Goal: Information Seeking & Learning: Learn about a topic

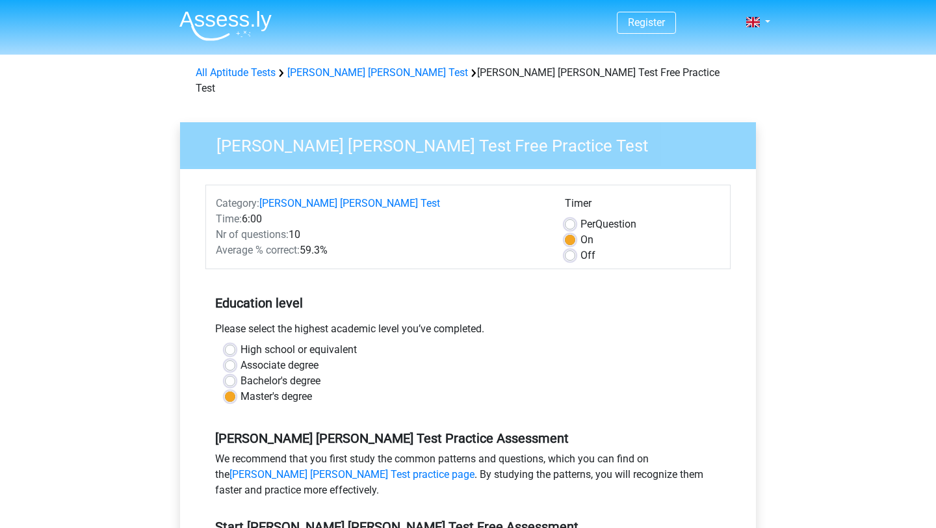
scroll to position [358, 0]
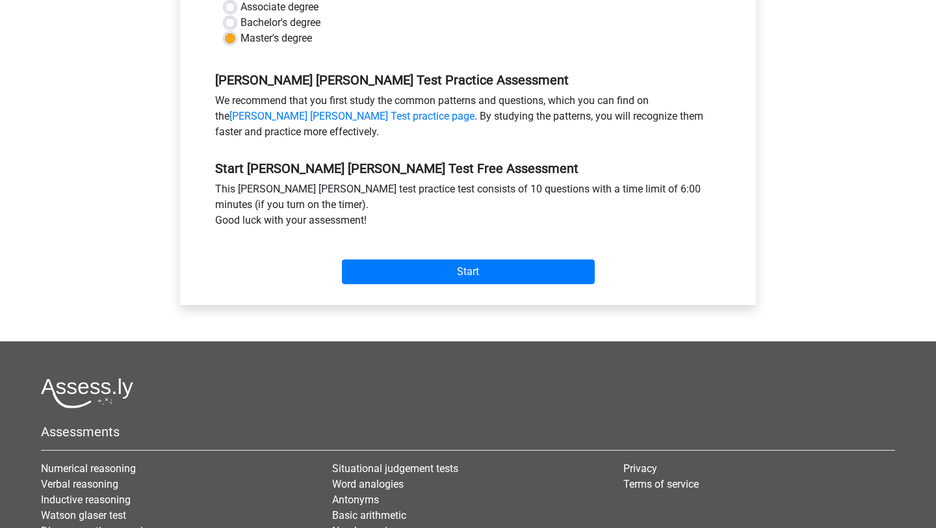
click at [462, 270] on div "Start" at bounding box center [467, 261] width 525 height 56
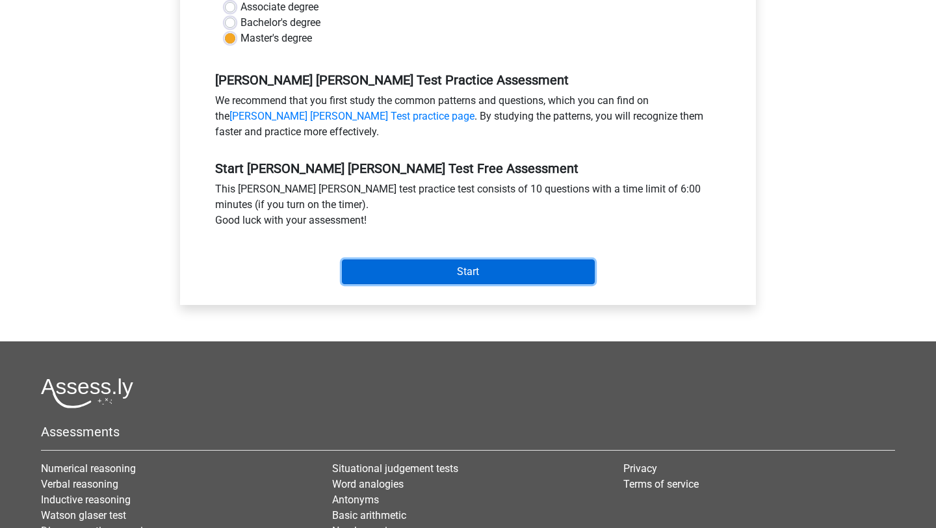
click at [465, 259] on input "Start" at bounding box center [468, 271] width 253 height 25
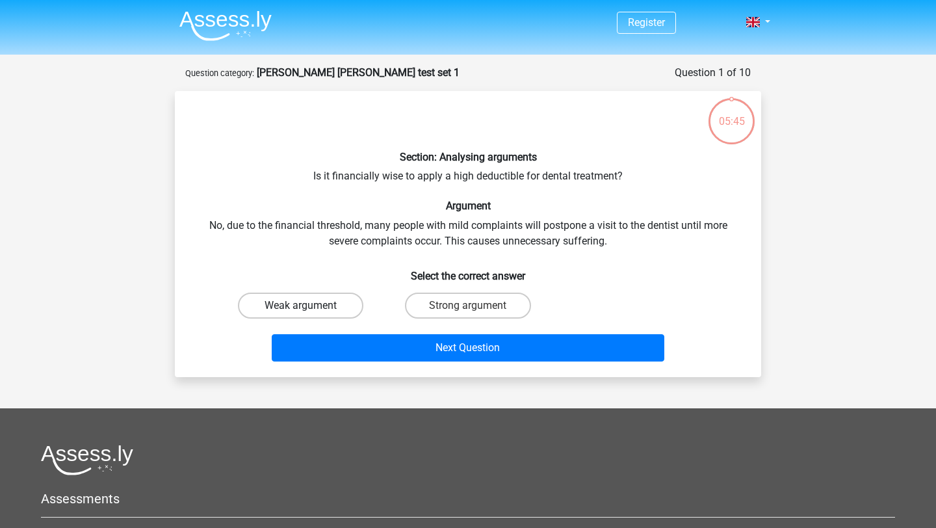
click at [328, 313] on label "Weak argument" at bounding box center [300, 306] width 125 height 26
click at [309, 313] on input "Weak argument" at bounding box center [305, 310] width 8 height 8
radio input "true"
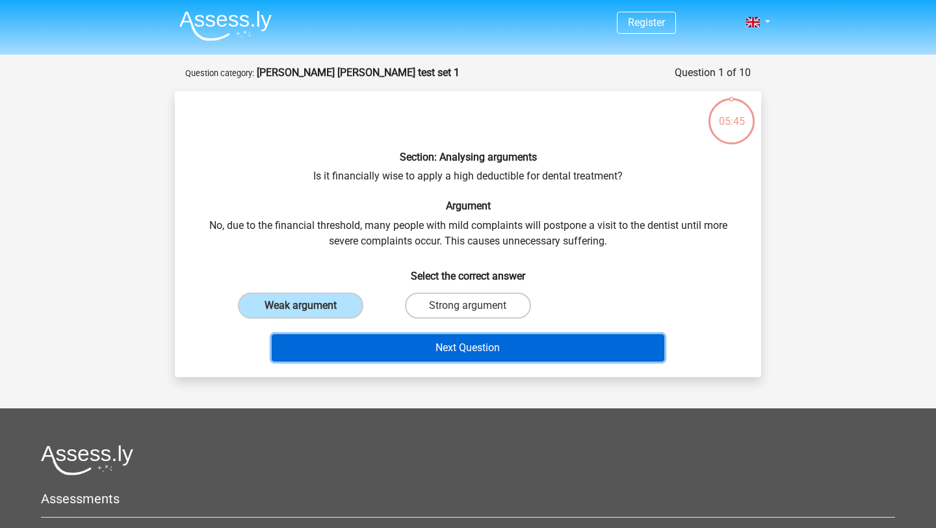
click at [446, 340] on button "Next Question" at bounding box center [468, 347] width 393 height 27
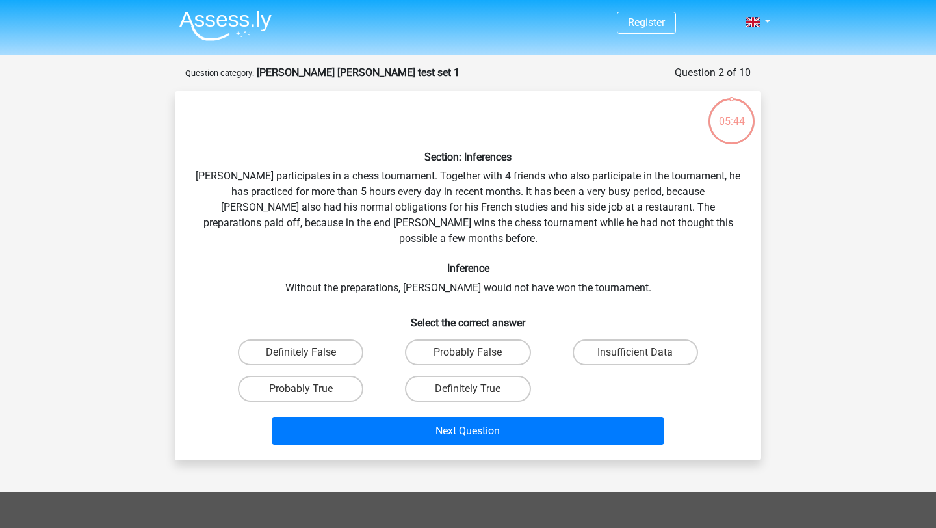
scroll to position [65, 0]
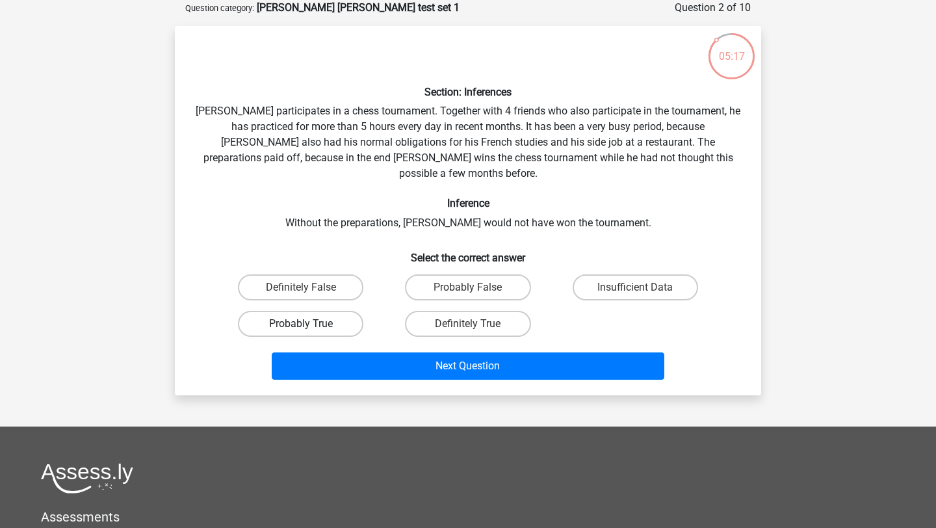
click at [346, 311] on label "Probably True" at bounding box center [300, 324] width 125 height 26
click at [309, 324] on input "Probably True" at bounding box center [305, 328] width 8 height 8
radio input "true"
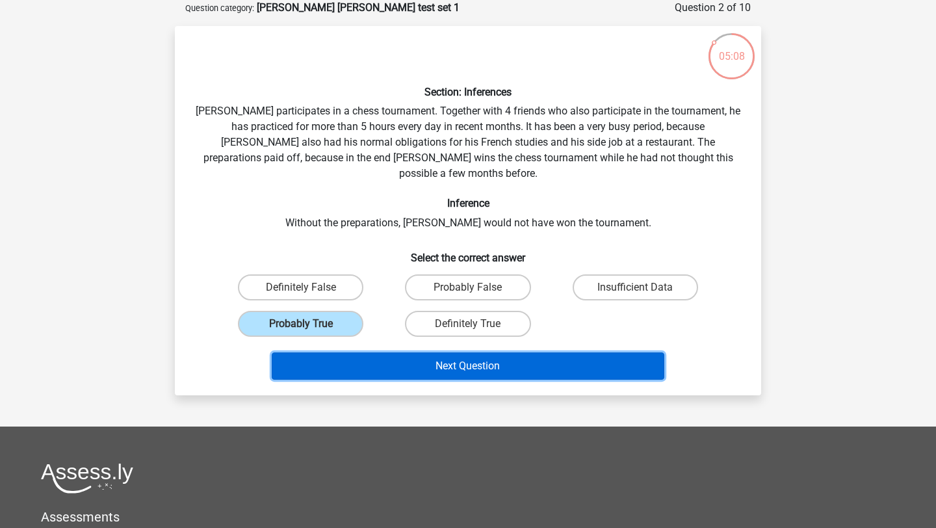
click at [423, 357] on button "Next Question" at bounding box center [468, 365] width 393 height 27
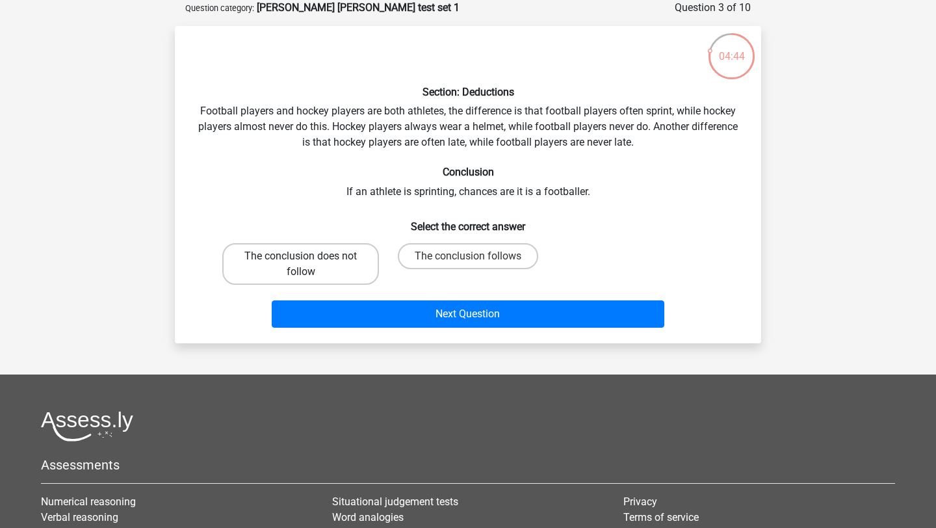
click at [323, 261] on label "The conclusion does not follow" at bounding box center [300, 264] width 157 height 42
click at [309, 261] on input "The conclusion does not follow" at bounding box center [305, 260] width 8 height 8
radio input "true"
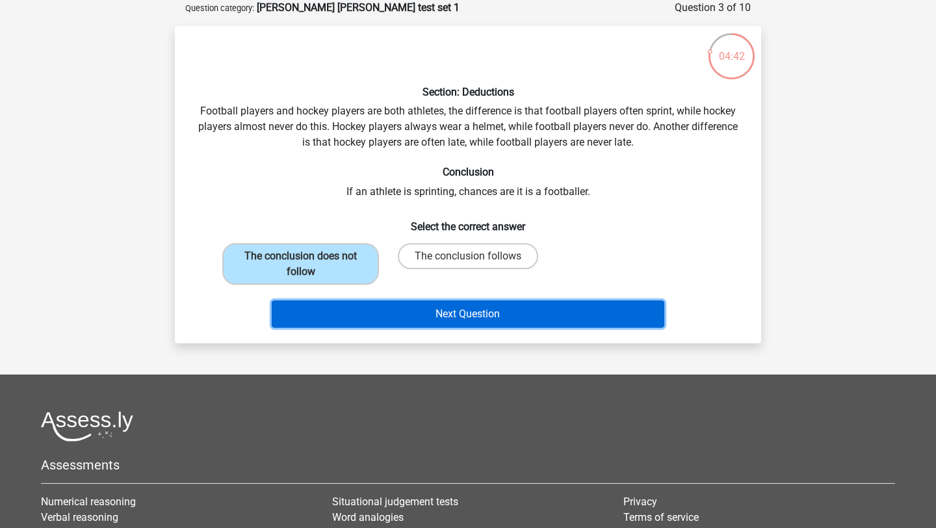
click at [488, 313] on button "Next Question" at bounding box center [468, 313] width 393 height 27
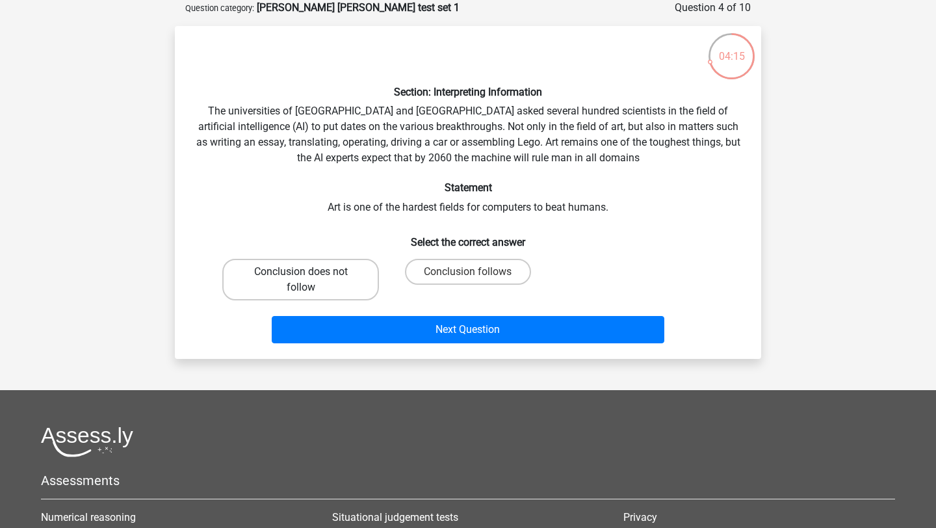
click at [352, 282] on label "Conclusion does not follow" at bounding box center [300, 280] width 157 height 42
click at [309, 280] on input "Conclusion does not follow" at bounding box center [305, 276] width 8 height 8
radio input "true"
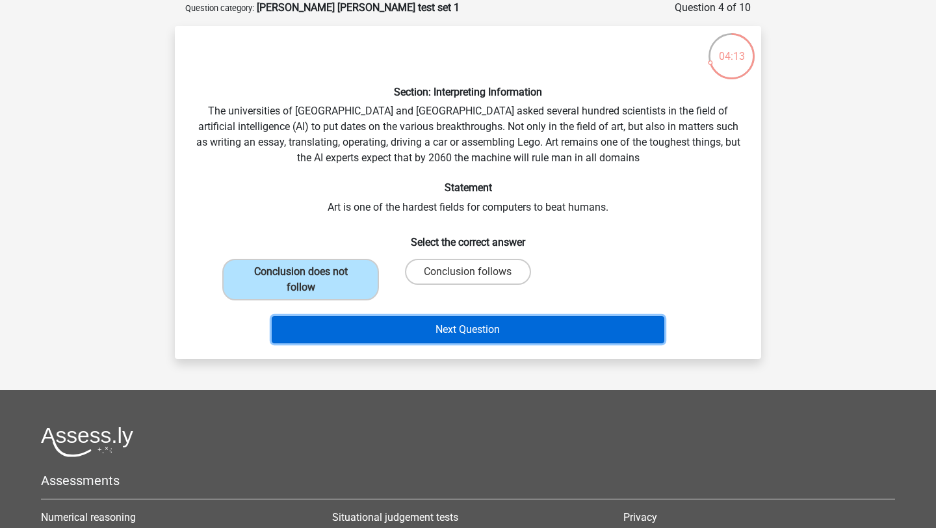
click at [598, 330] on button "Next Question" at bounding box center [468, 329] width 393 height 27
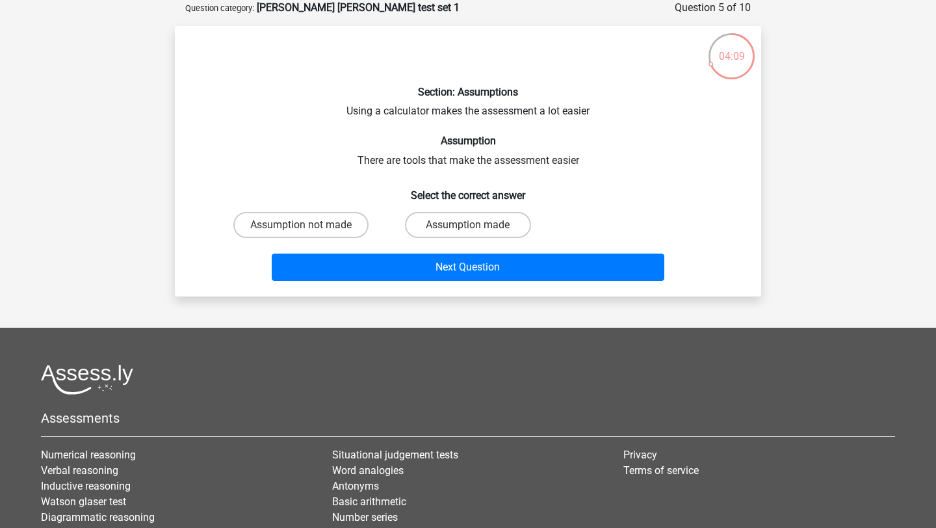
click at [471, 226] on input "Assumption made" at bounding box center [472, 229] width 8 height 8
radio input "true"
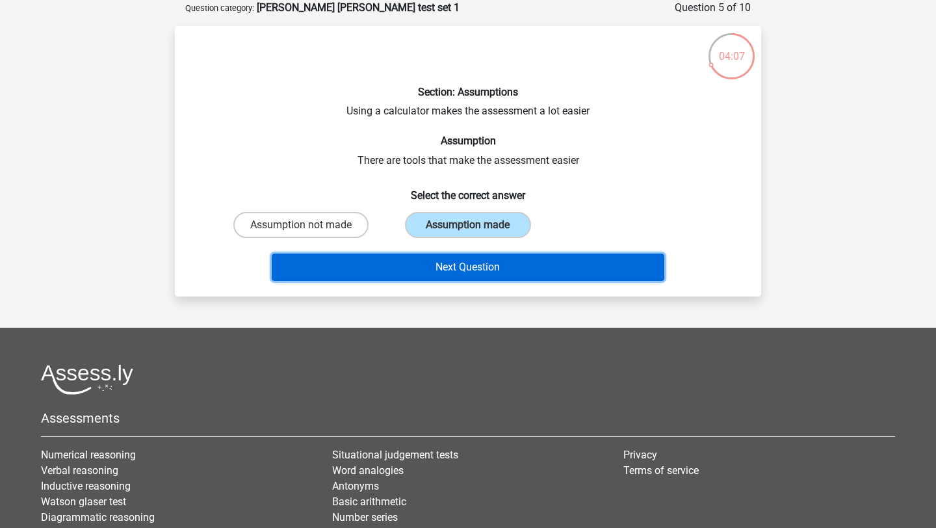
click at [536, 260] on button "Next Question" at bounding box center [468, 267] width 393 height 27
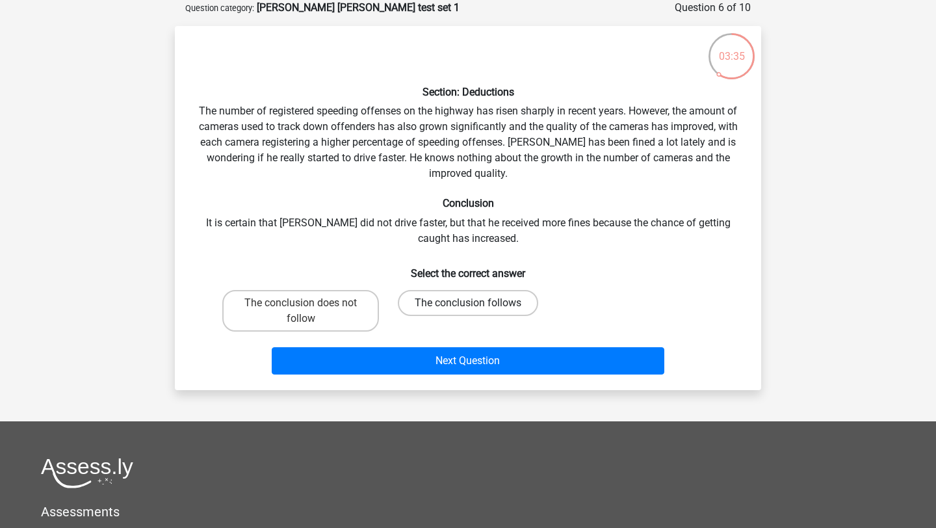
click at [504, 302] on label "The conclusion follows" at bounding box center [468, 303] width 140 height 26
click at [476, 303] on input "The conclusion follows" at bounding box center [472, 307] width 8 height 8
radio input "true"
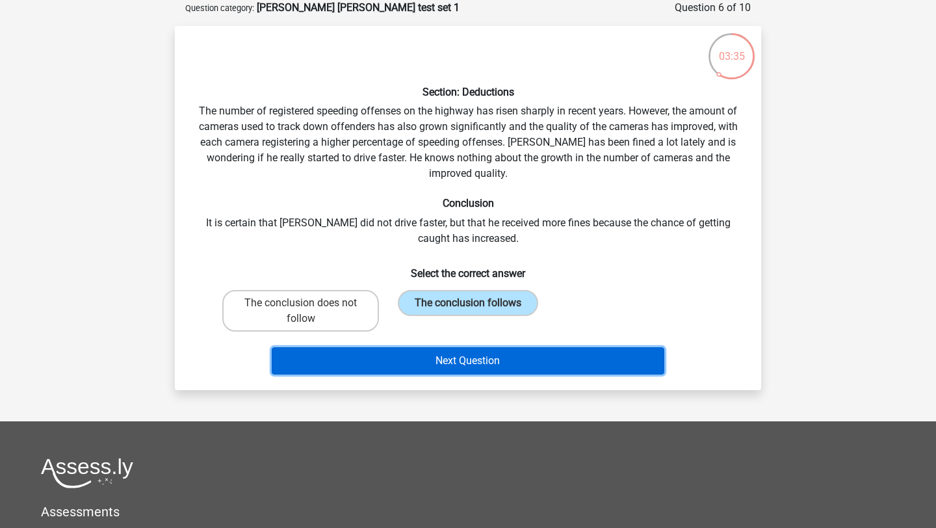
click at [526, 358] on button "Next Question" at bounding box center [468, 360] width 393 height 27
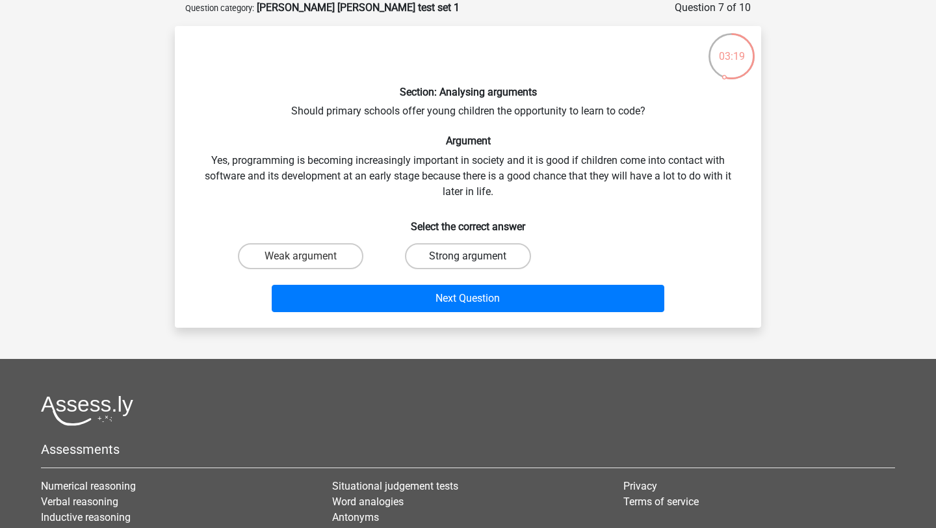
click at [499, 261] on label "Strong argument" at bounding box center [467, 256] width 125 height 26
click at [476, 261] on input "Strong argument" at bounding box center [472, 260] width 8 height 8
radio input "true"
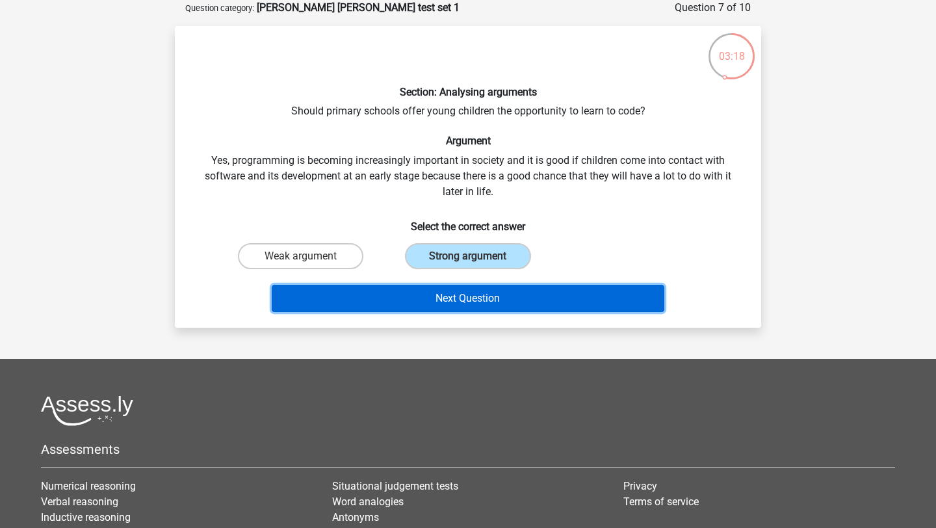
click at [551, 297] on button "Next Question" at bounding box center [468, 298] width 393 height 27
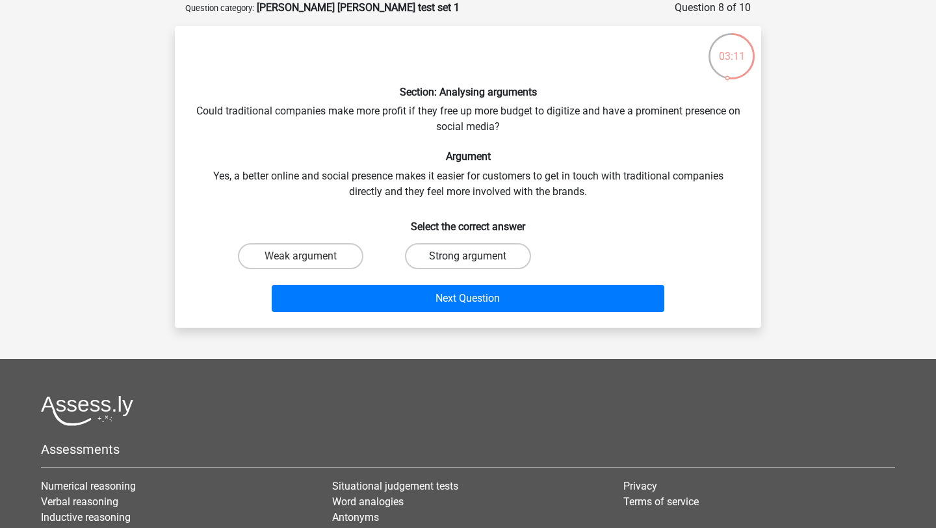
click at [515, 258] on label "Strong argument" at bounding box center [467, 256] width 125 height 26
click at [476, 258] on input "Strong argument" at bounding box center [472, 260] width 8 height 8
radio input "true"
click at [347, 263] on label "Weak argument" at bounding box center [300, 256] width 125 height 26
click at [309, 263] on input "Weak argument" at bounding box center [305, 260] width 8 height 8
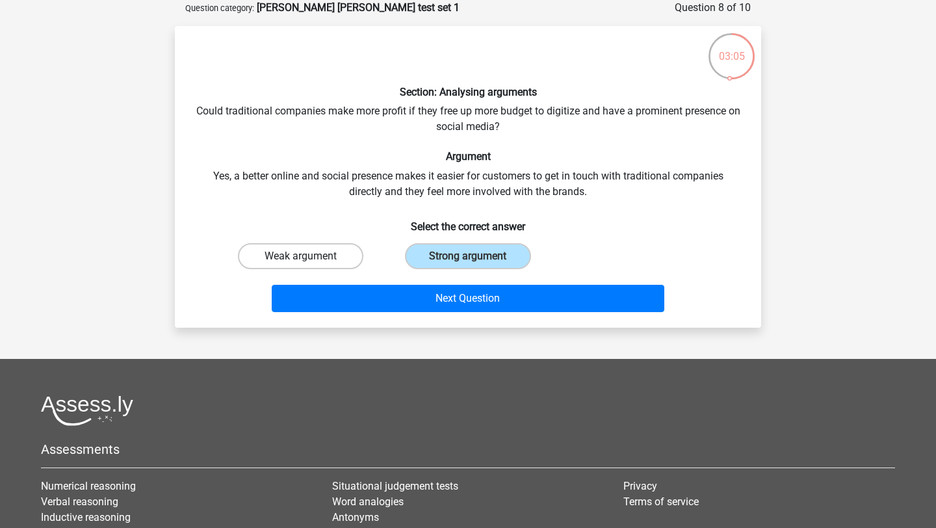
radio input "true"
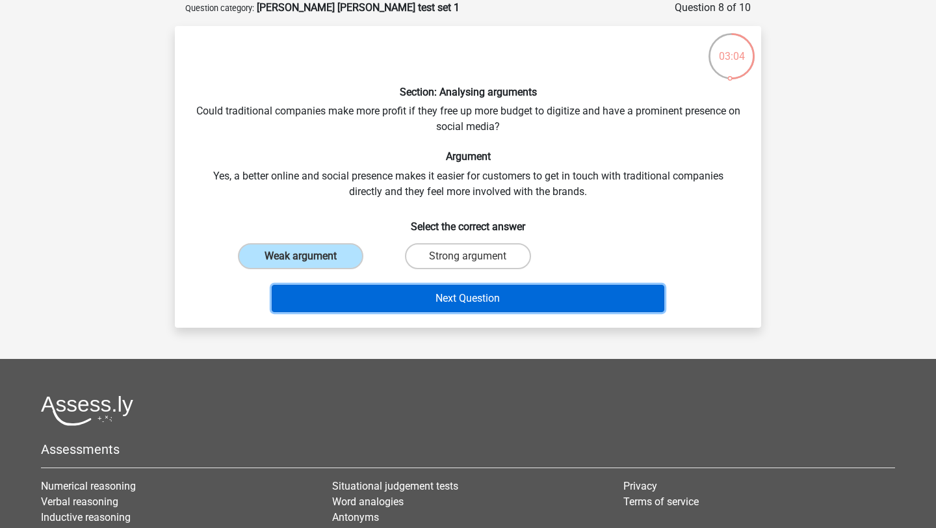
click at [425, 302] on button "Next Question" at bounding box center [468, 298] width 393 height 27
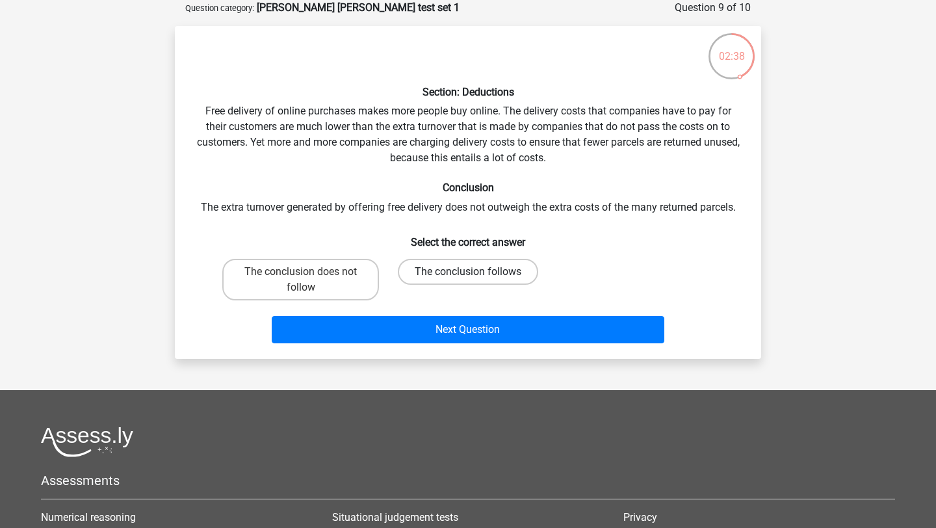
click at [521, 273] on label "The conclusion follows" at bounding box center [468, 272] width 140 height 26
click at [476, 273] on input "The conclusion follows" at bounding box center [472, 276] width 8 height 8
radio input "true"
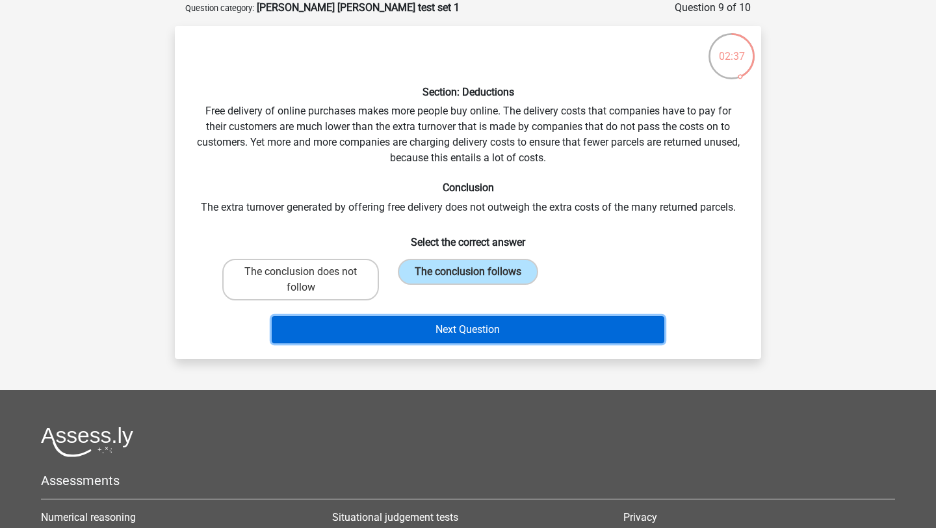
click at [520, 320] on button "Next Question" at bounding box center [468, 329] width 393 height 27
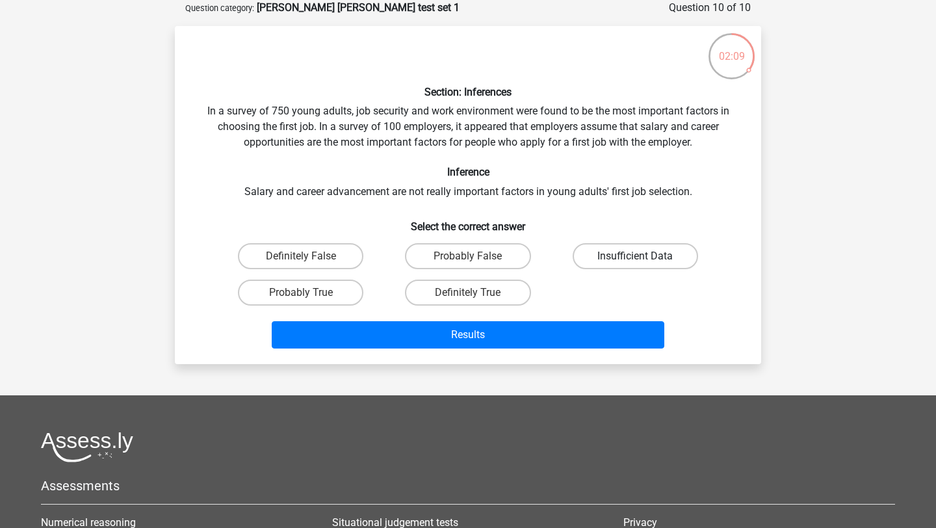
click at [603, 254] on label "Insufficient Data" at bounding box center [635, 256] width 125 height 26
click at [635, 256] on input "Insufficient Data" at bounding box center [639, 260] width 8 height 8
radio input "true"
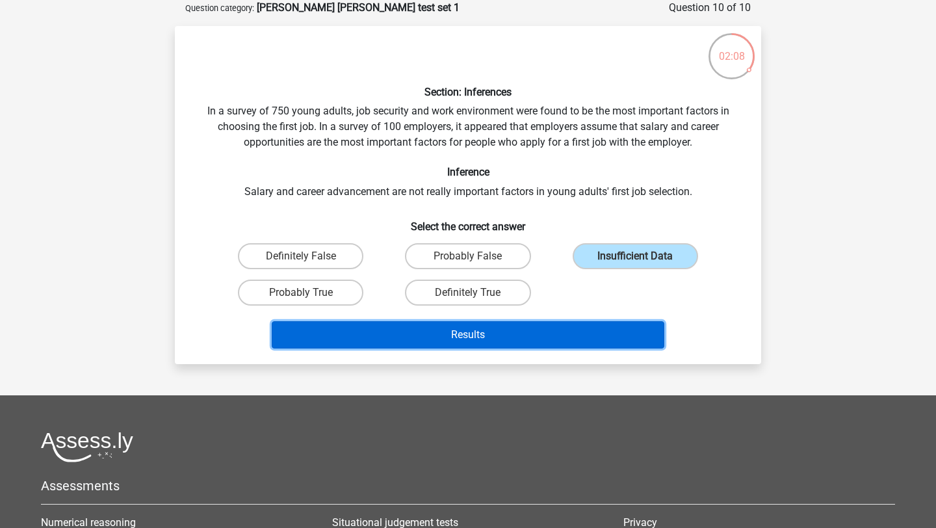
click at [554, 336] on button "Results" at bounding box center [468, 334] width 393 height 27
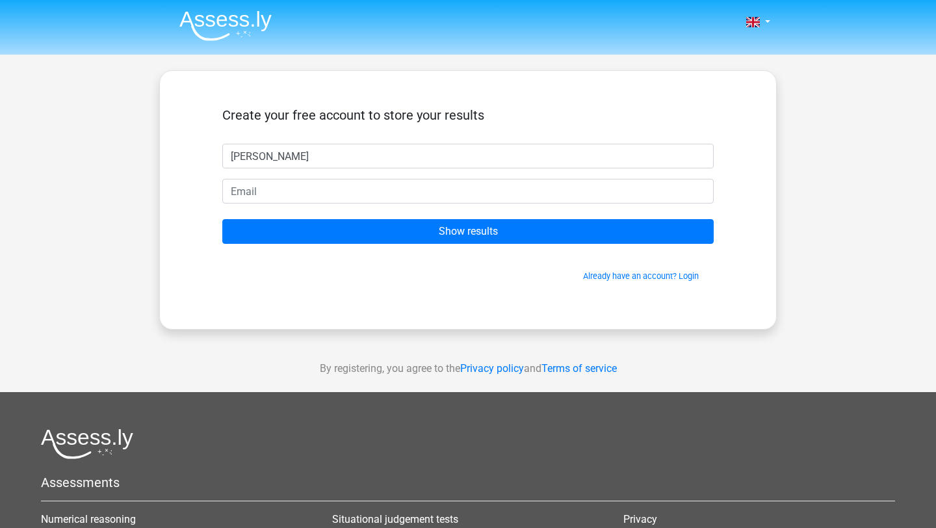
type input "[PERSON_NAME]"
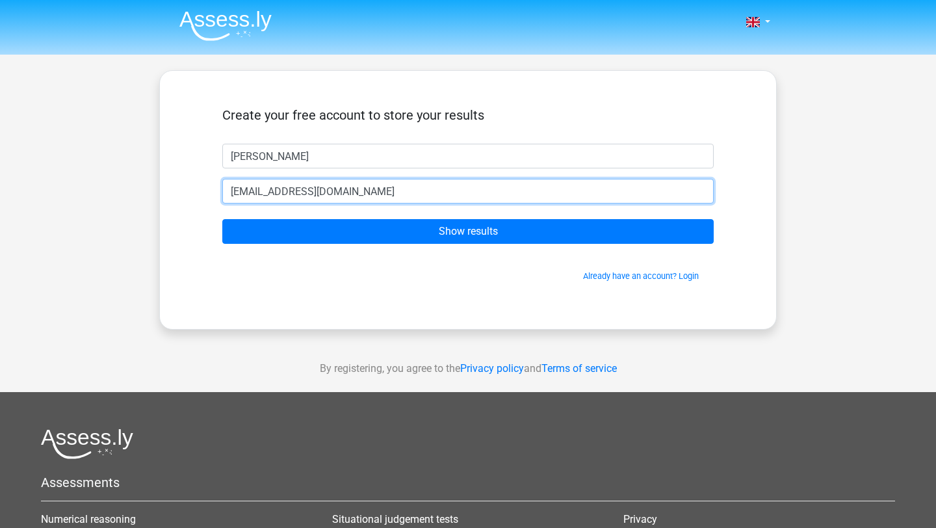
type input "[EMAIL_ADDRESS][DOMAIN_NAME]"
click at [222, 219] on input "Show results" at bounding box center [467, 231] width 491 height 25
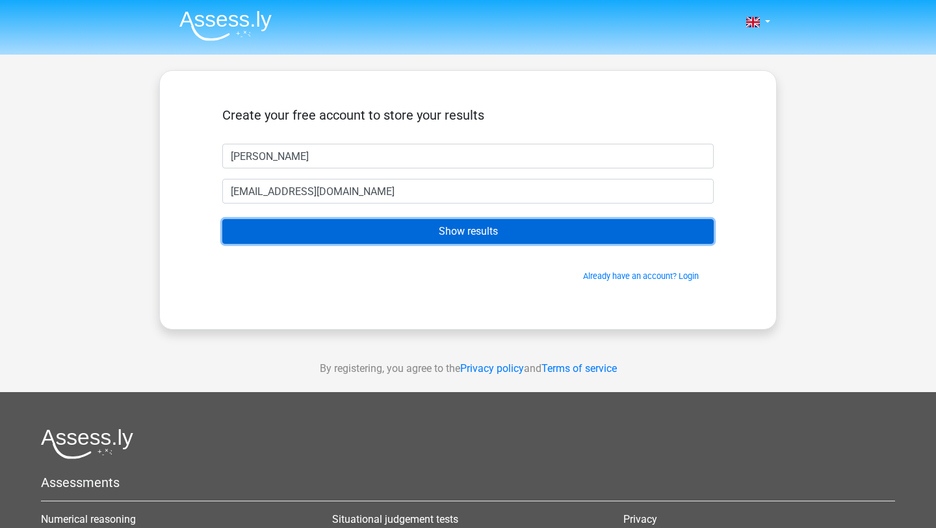
click at [501, 224] on input "Show results" at bounding box center [467, 231] width 491 height 25
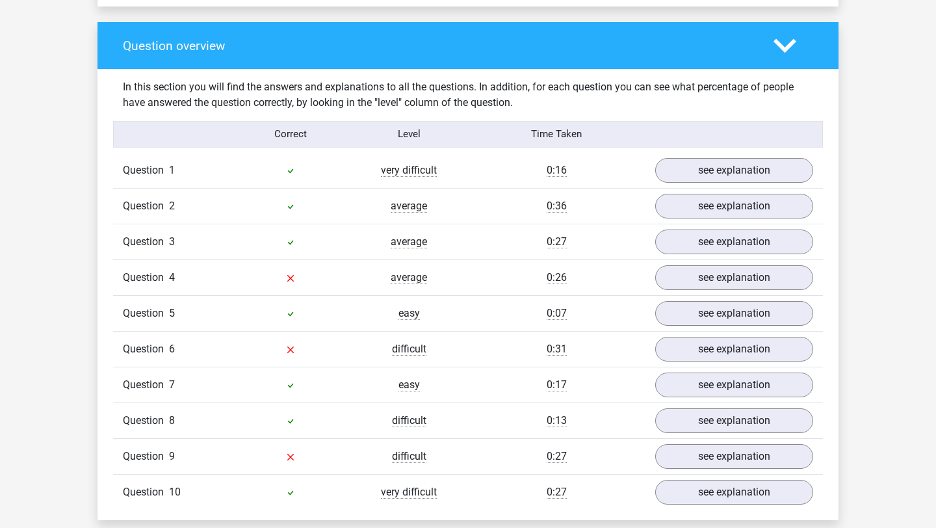
scroll to position [953, 0]
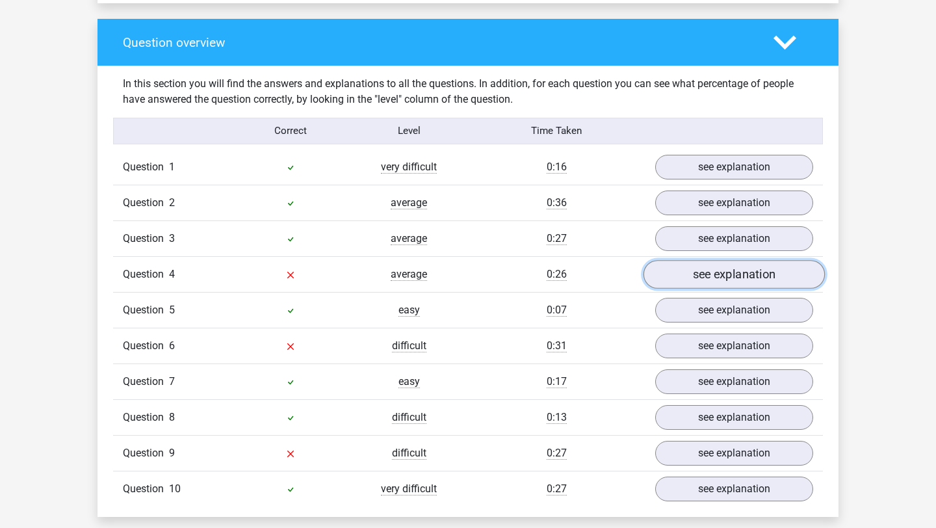
click at [670, 265] on link "see explanation" at bounding box center [734, 274] width 181 height 29
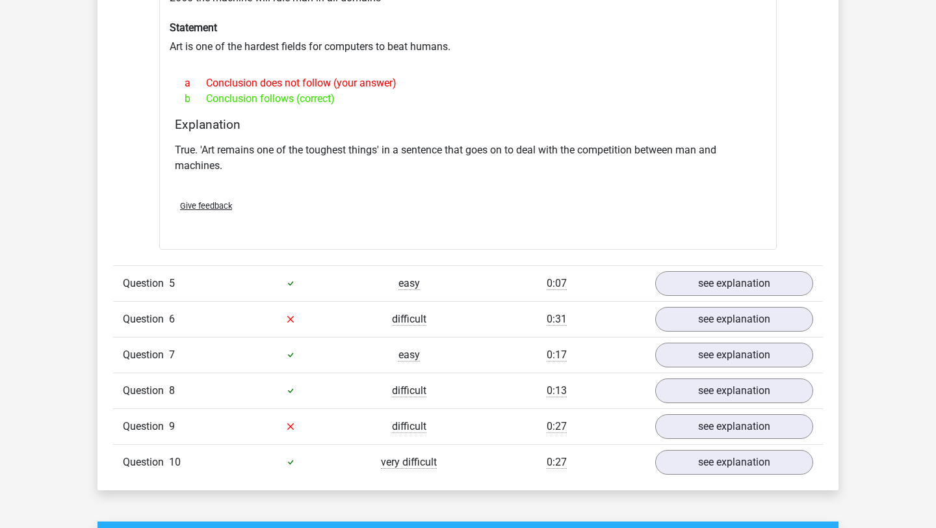
scroll to position [1353, 0]
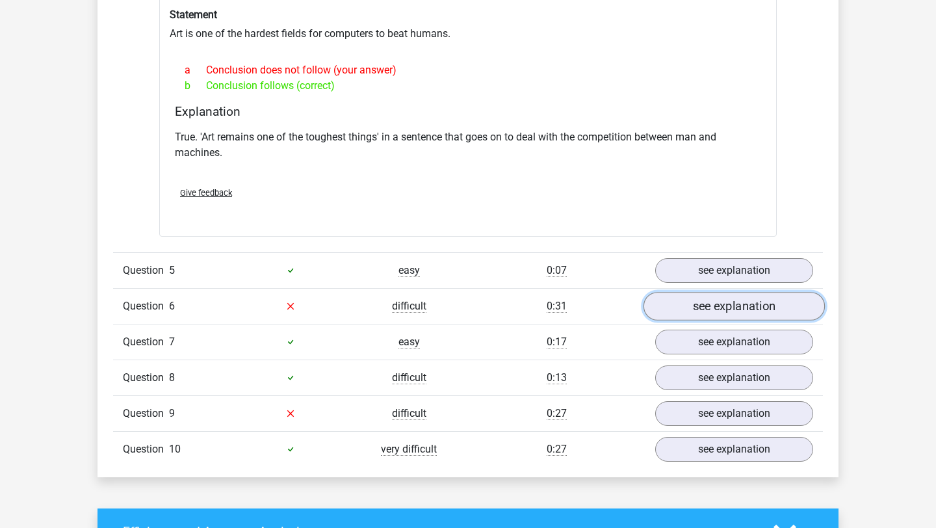
click at [680, 295] on link "see explanation" at bounding box center [734, 306] width 181 height 29
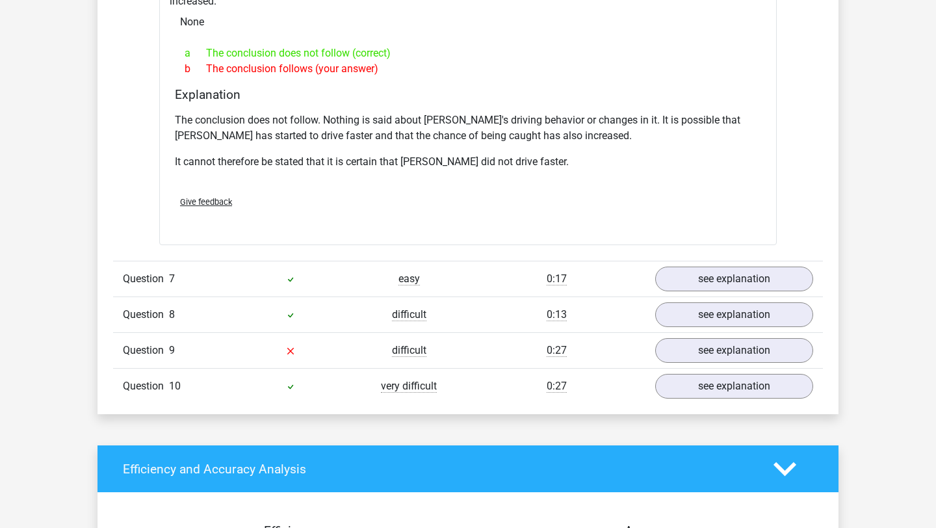
scroll to position [1947, 0]
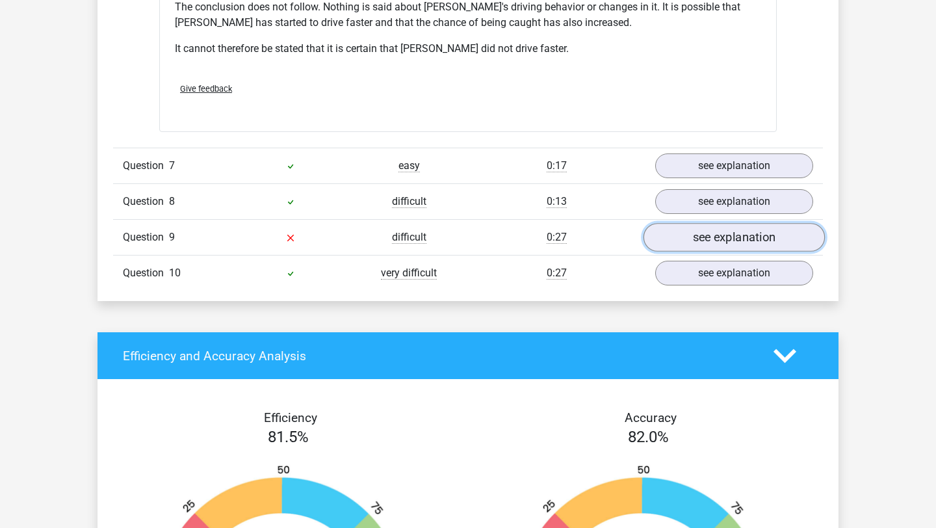
click at [683, 223] on link "see explanation" at bounding box center [734, 237] width 181 height 29
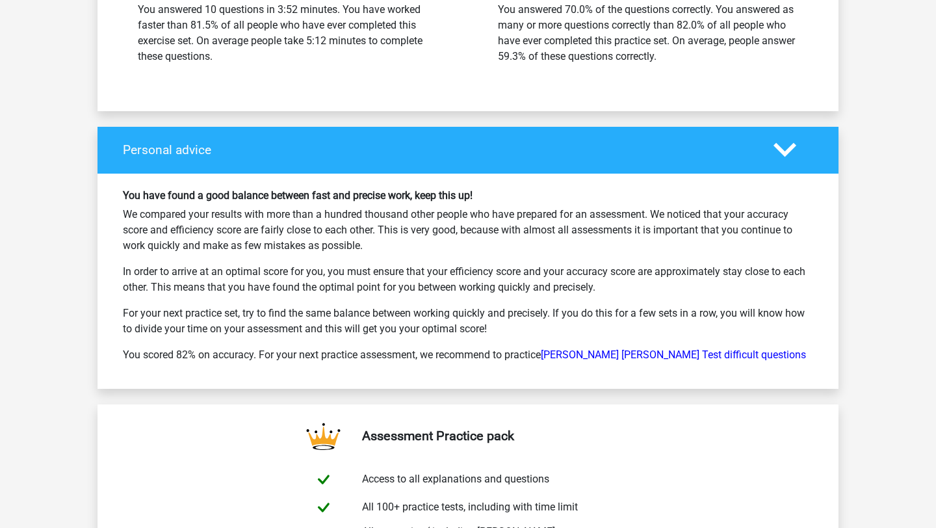
scroll to position [3303, 0]
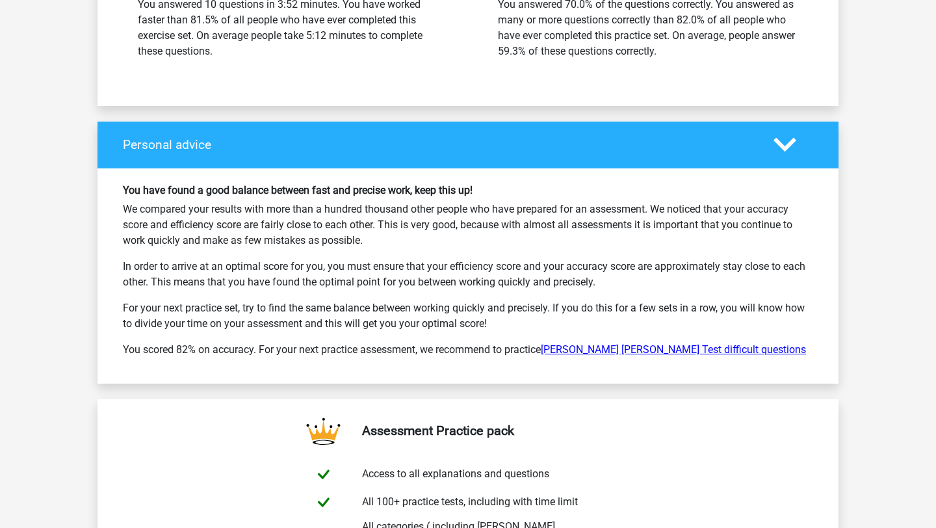
click at [663, 343] on link "Watson Glaser Test difficult questions" at bounding box center [673, 349] width 265 height 12
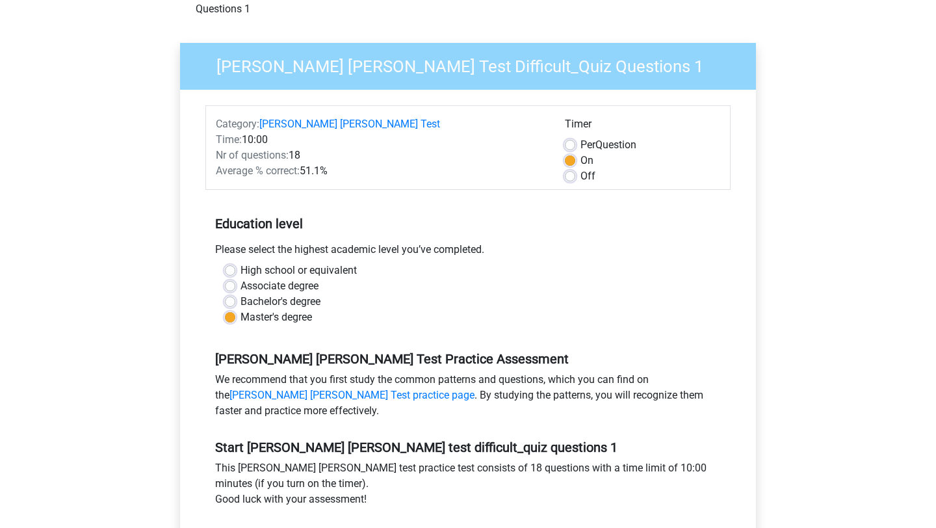
scroll to position [131, 0]
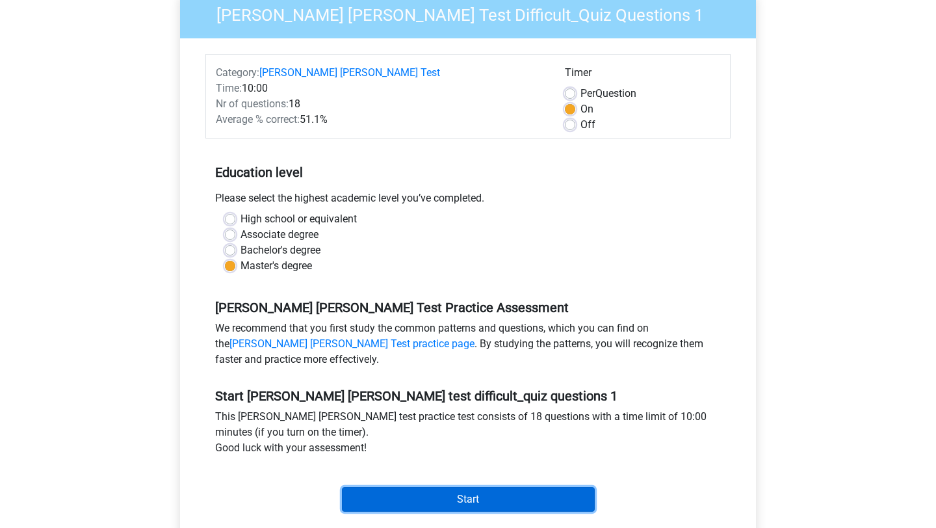
click at [506, 487] on input "Start" at bounding box center [468, 499] width 253 height 25
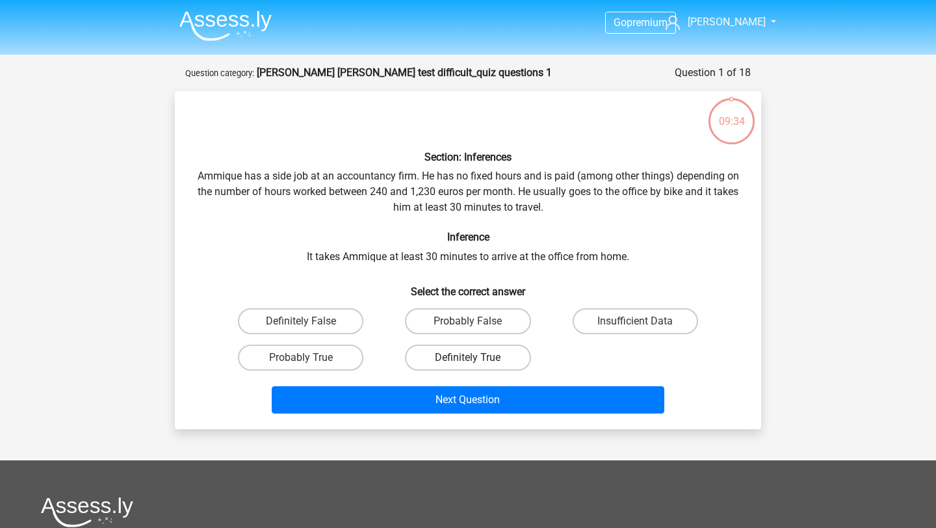
click at [514, 352] on label "Definitely True" at bounding box center [467, 358] width 125 height 26
click at [476, 358] on input "Definitely True" at bounding box center [472, 362] width 8 height 8
radio input "true"
click at [346, 361] on label "Probably True" at bounding box center [300, 358] width 125 height 26
click at [309, 361] on input "Probably True" at bounding box center [305, 362] width 8 height 8
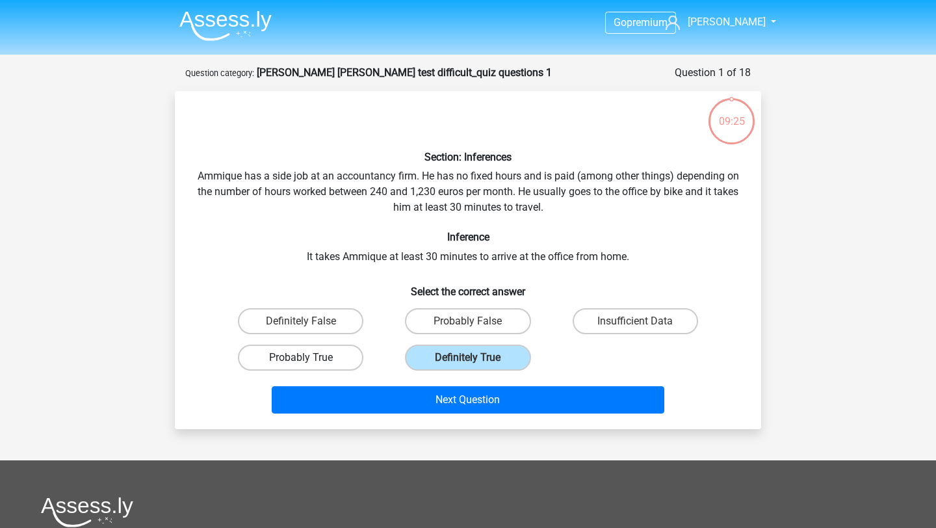
radio input "true"
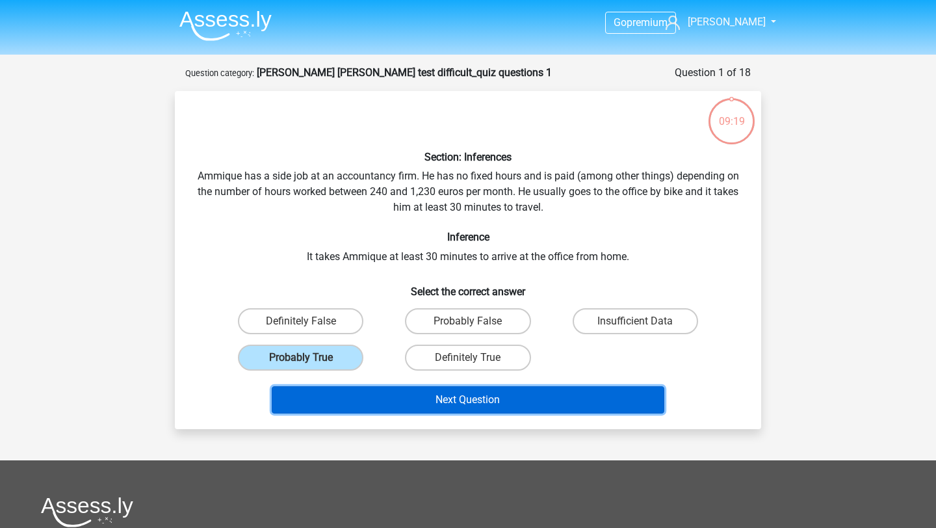
click at [579, 400] on button "Next Question" at bounding box center [468, 399] width 393 height 27
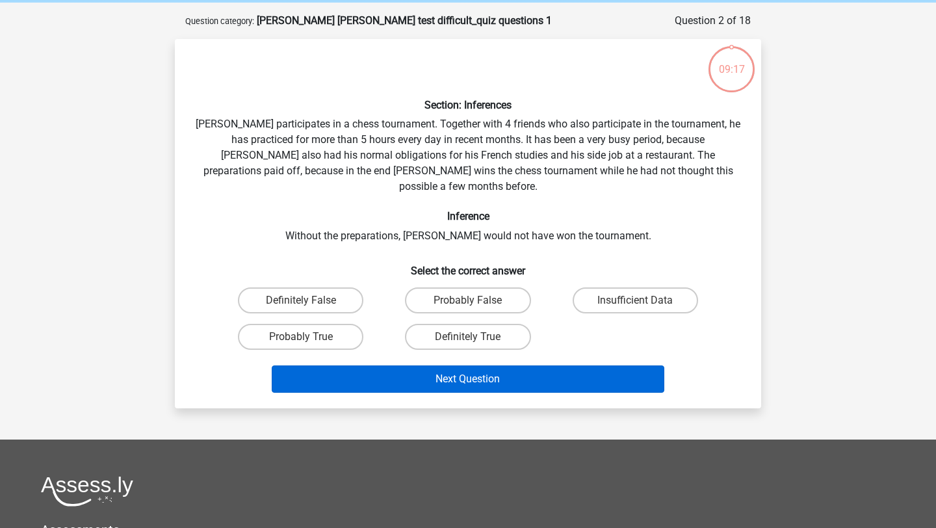
scroll to position [65, 0]
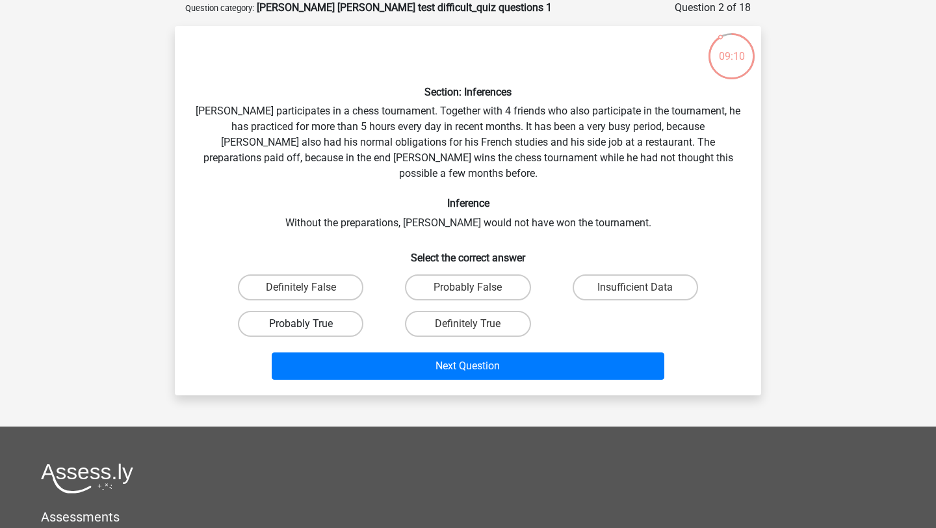
click at [330, 311] on label "Probably True" at bounding box center [300, 324] width 125 height 26
click at [309, 324] on input "Probably True" at bounding box center [305, 328] width 8 height 8
radio input "true"
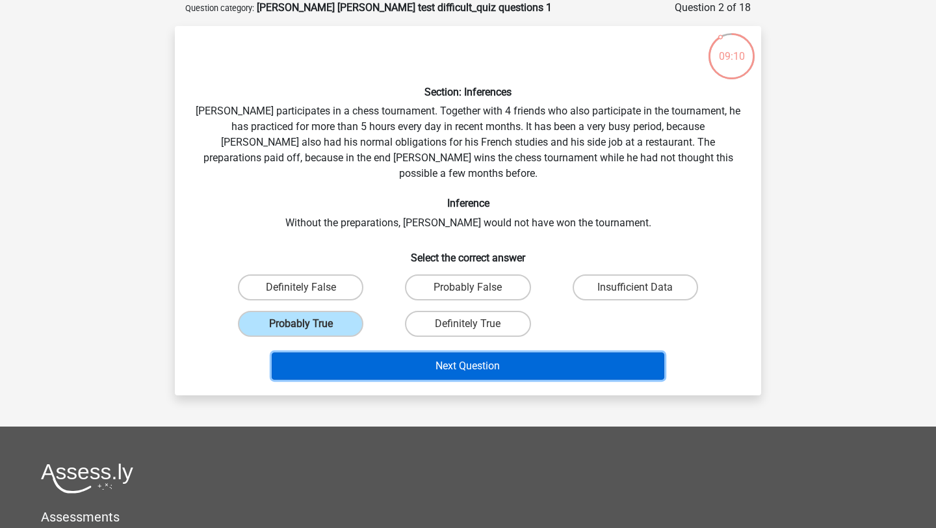
click at [401, 352] on button "Next Question" at bounding box center [468, 365] width 393 height 27
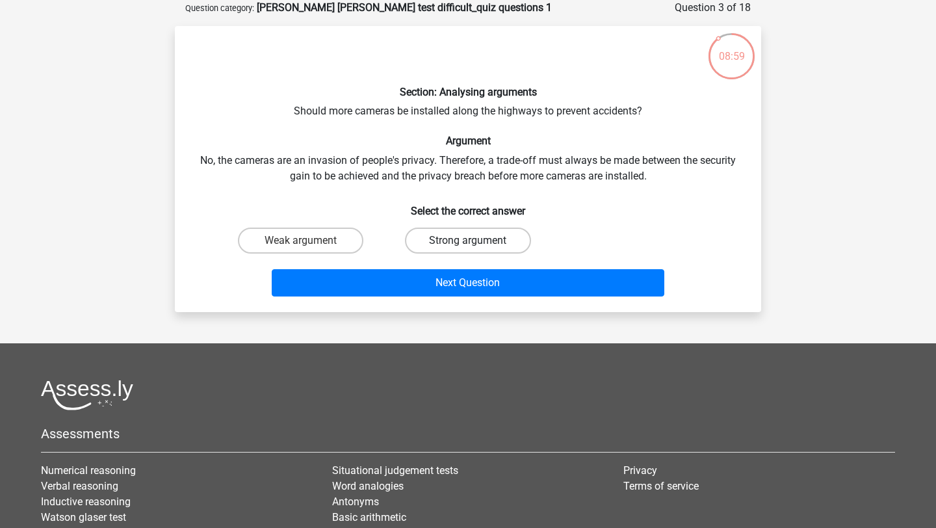
click at [519, 239] on label "Strong argument" at bounding box center [467, 241] width 125 height 26
click at [476, 241] on input "Strong argument" at bounding box center [472, 245] width 8 height 8
radio input "true"
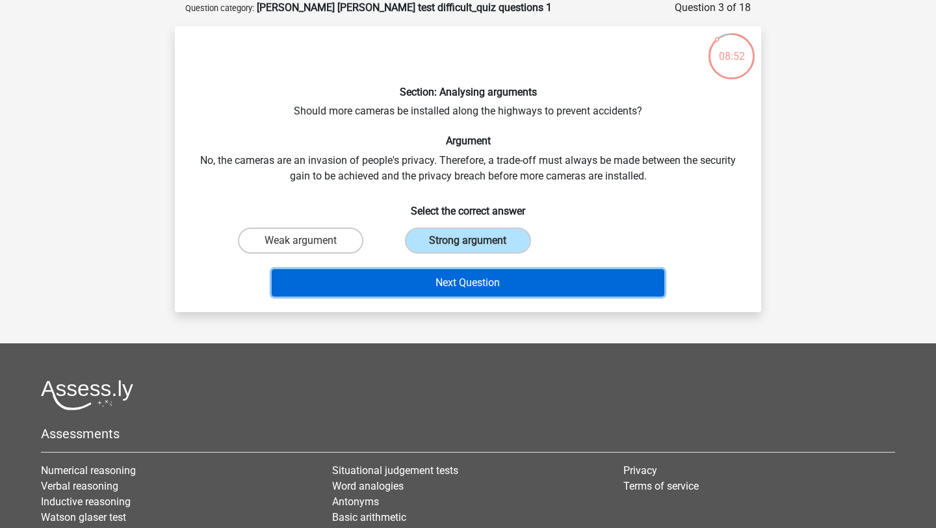
click at [578, 287] on button "Next Question" at bounding box center [468, 282] width 393 height 27
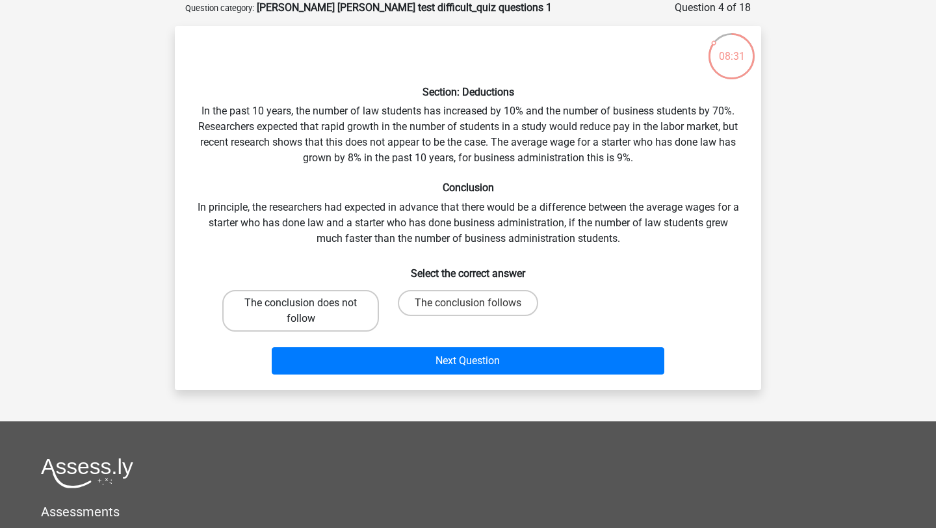
click at [317, 307] on label "The conclusion does not follow" at bounding box center [300, 311] width 157 height 42
click at [309, 307] on input "The conclusion does not follow" at bounding box center [305, 307] width 8 height 8
radio input "true"
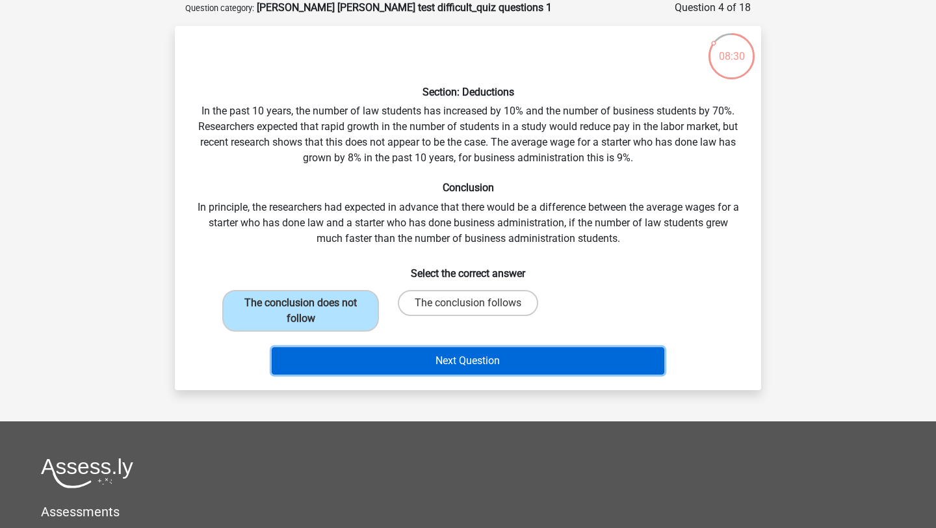
click at [450, 364] on button "Next Question" at bounding box center [468, 360] width 393 height 27
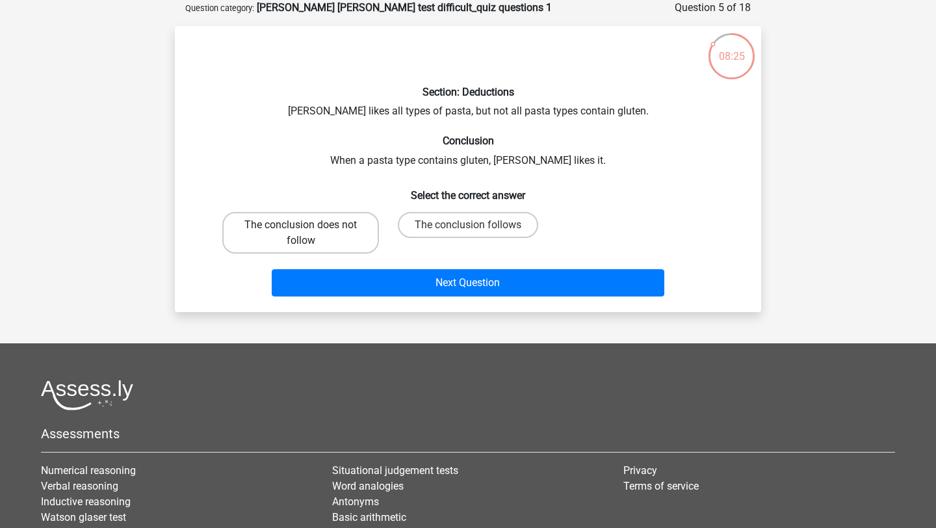
click at [323, 249] on label "The conclusion does not follow" at bounding box center [300, 233] width 157 height 42
click at [309, 233] on input "The conclusion does not follow" at bounding box center [305, 229] width 8 height 8
radio input "true"
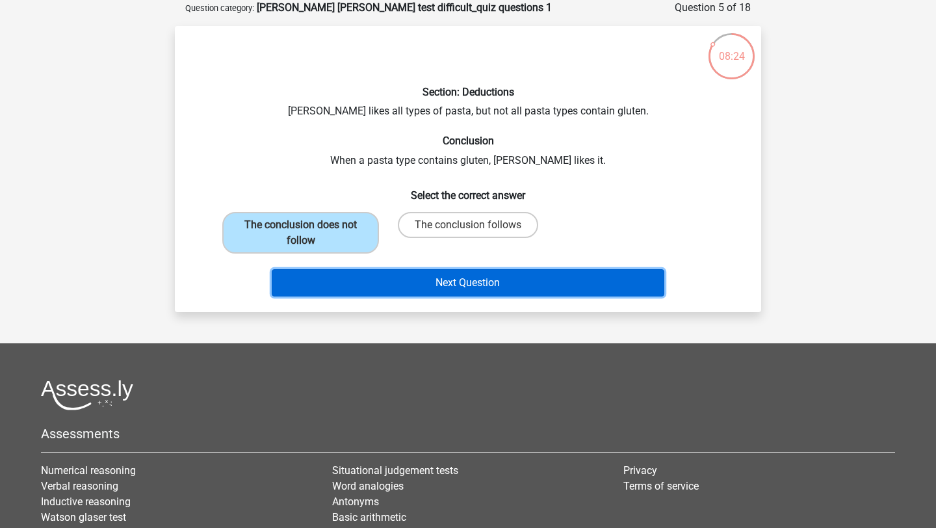
click at [431, 285] on button "Next Question" at bounding box center [468, 282] width 393 height 27
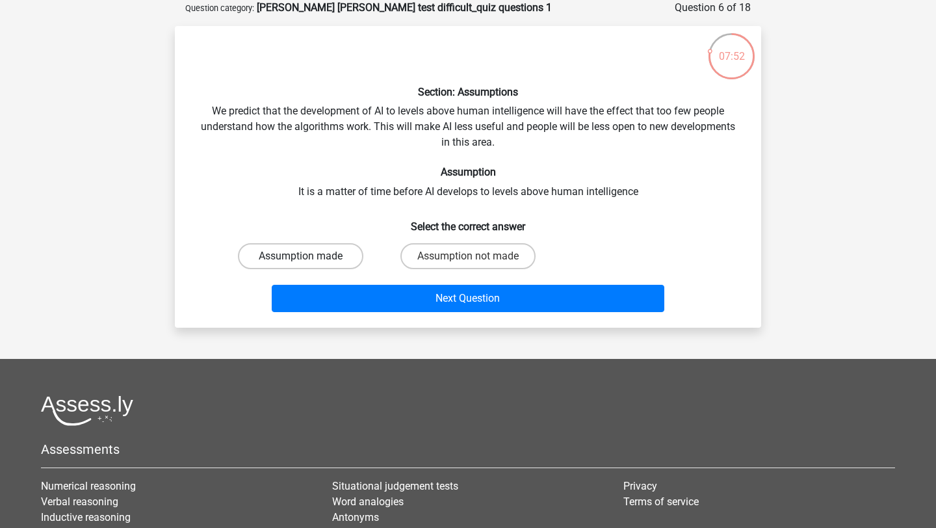
click at [326, 255] on label "Assumption made" at bounding box center [300, 256] width 125 height 26
click at [309, 256] on input "Assumption made" at bounding box center [305, 260] width 8 height 8
radio input "true"
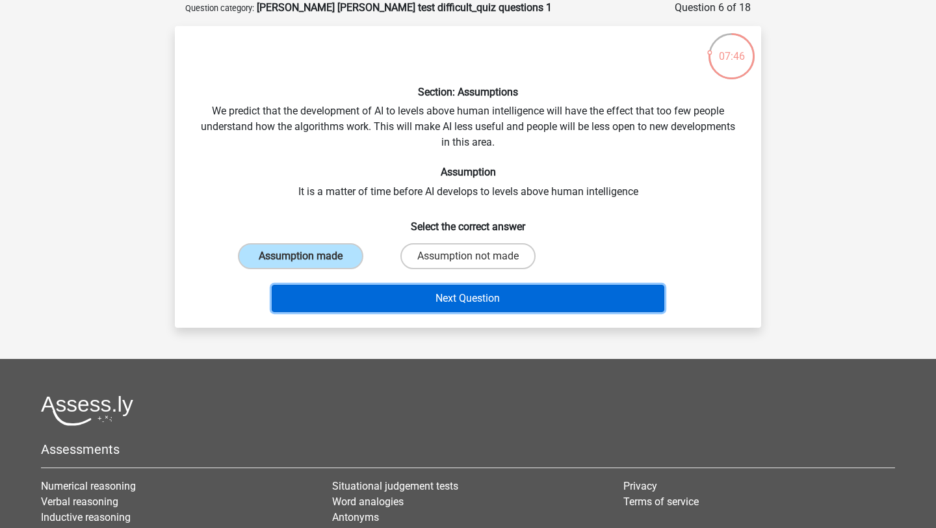
click at [564, 302] on button "Next Question" at bounding box center [468, 298] width 393 height 27
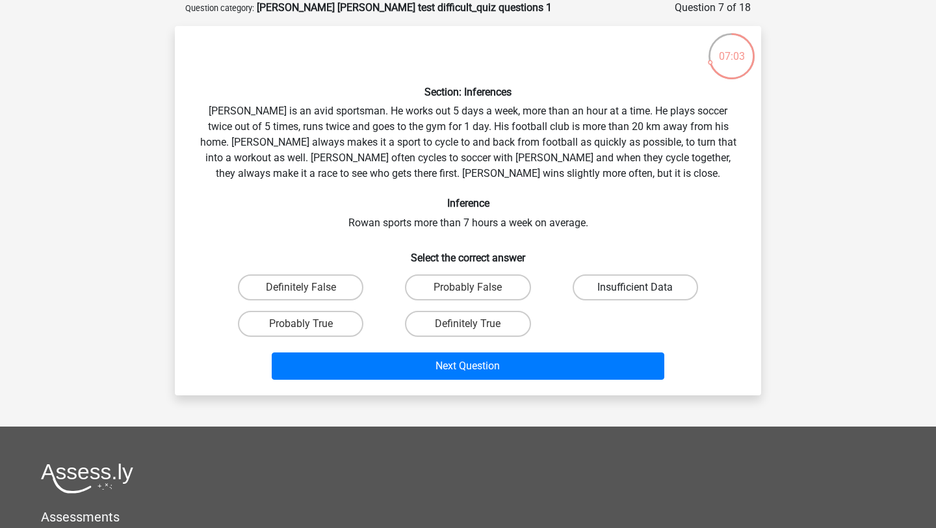
click at [639, 284] on label "Insufficient Data" at bounding box center [635, 287] width 125 height 26
click at [639, 287] on input "Insufficient Data" at bounding box center [639, 291] width 8 height 8
radio input "true"
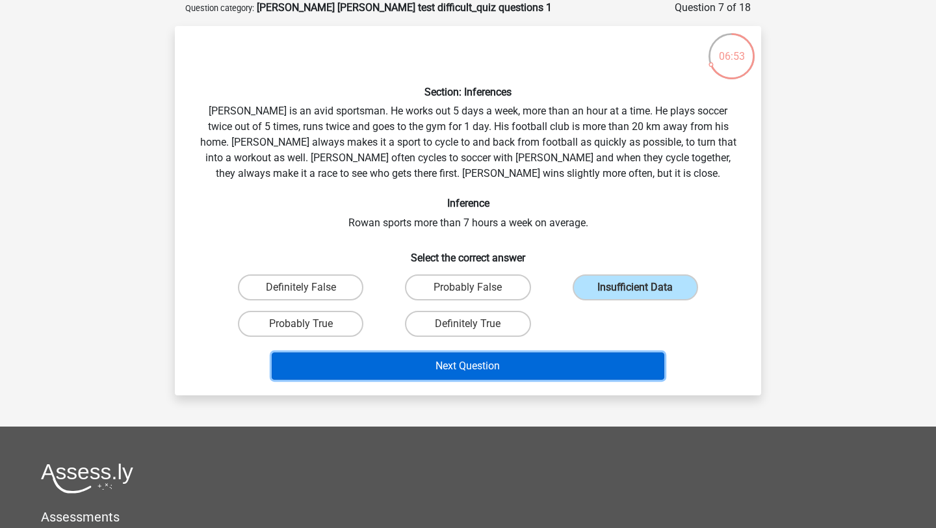
click at [601, 352] on button "Next Question" at bounding box center [468, 365] width 393 height 27
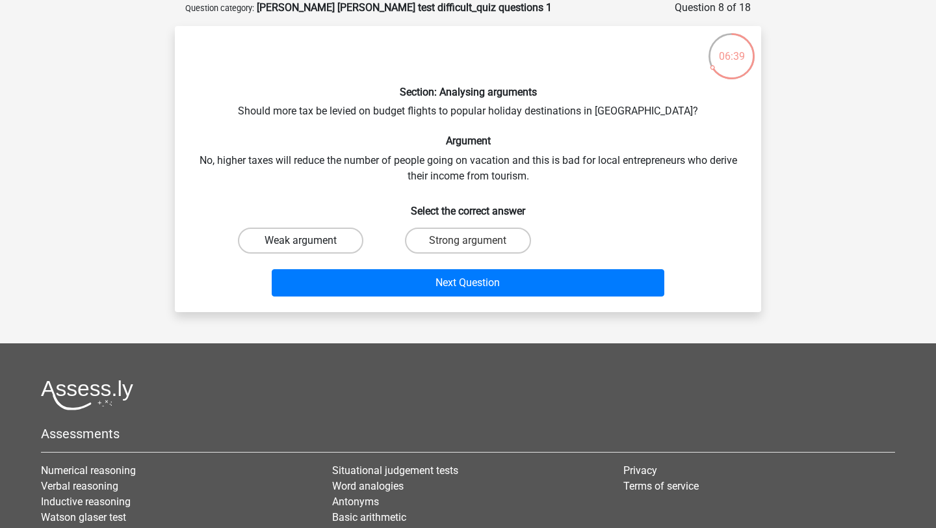
click at [345, 243] on label "Weak argument" at bounding box center [300, 241] width 125 height 26
click at [309, 243] on input "Weak argument" at bounding box center [305, 245] width 8 height 8
radio input "true"
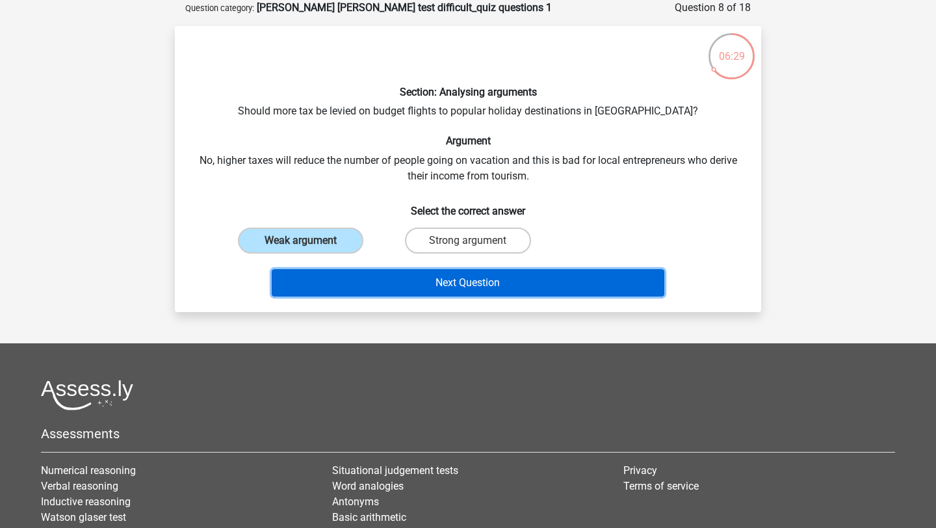
click at [487, 278] on button "Next Question" at bounding box center [468, 282] width 393 height 27
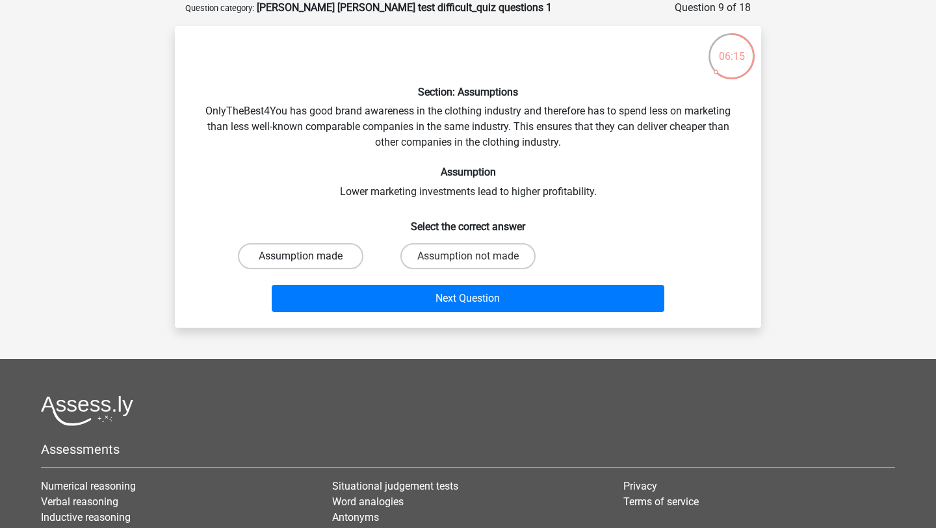
click at [337, 254] on label "Assumption made" at bounding box center [300, 256] width 125 height 26
click at [309, 256] on input "Assumption made" at bounding box center [305, 260] width 8 height 8
radio input "true"
click at [428, 256] on label "Assumption not made" at bounding box center [467, 256] width 135 height 26
click at [468, 256] on input "Assumption not made" at bounding box center [472, 260] width 8 height 8
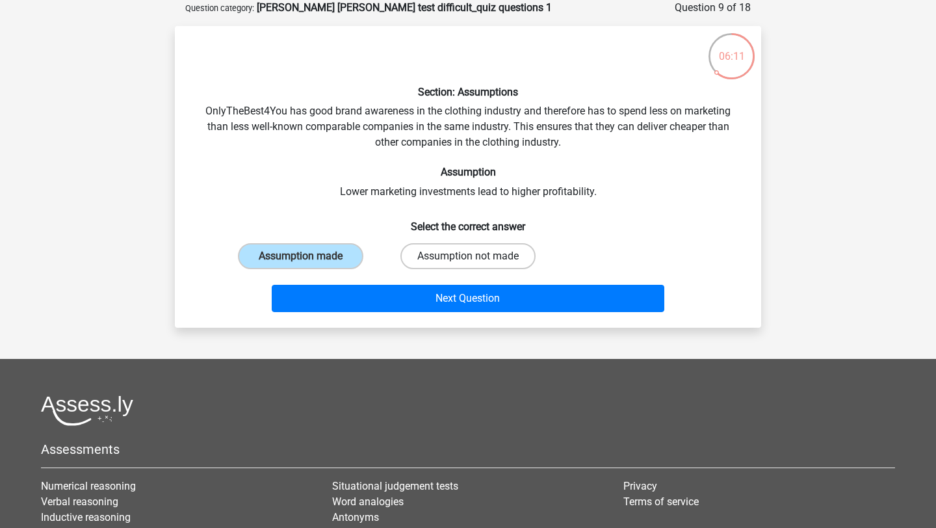
radio input "true"
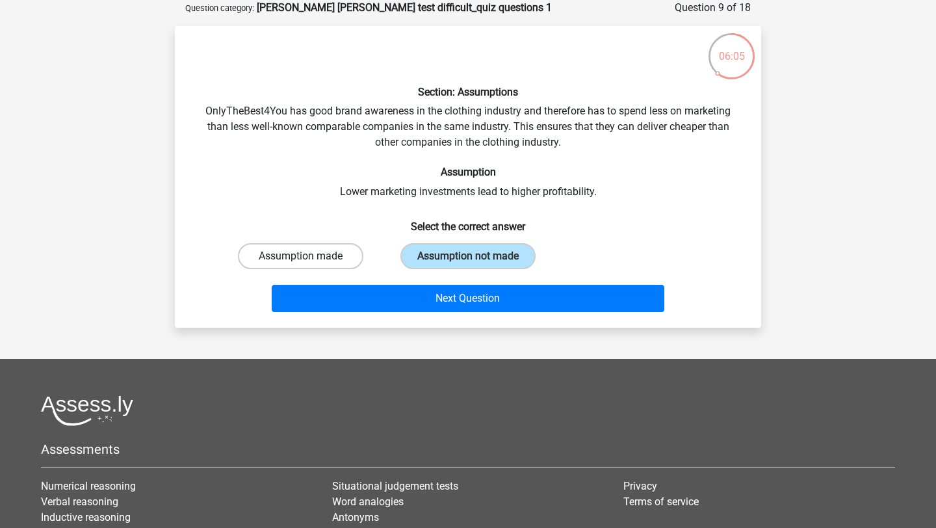
click at [346, 259] on label "Assumption made" at bounding box center [300, 256] width 125 height 26
click at [309, 259] on input "Assumption made" at bounding box center [305, 260] width 8 height 8
radio input "true"
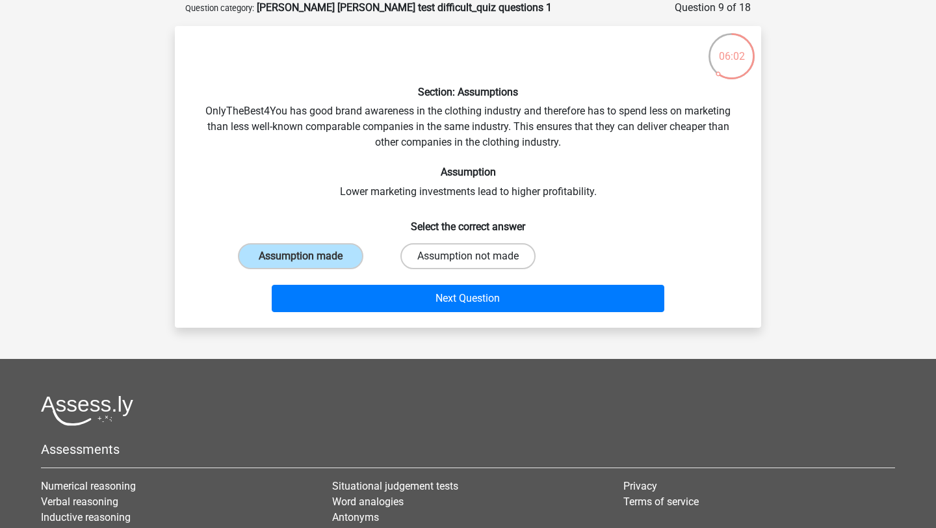
click at [416, 261] on label "Assumption not made" at bounding box center [467, 256] width 135 height 26
click at [468, 261] on input "Assumption not made" at bounding box center [472, 260] width 8 height 8
radio input "true"
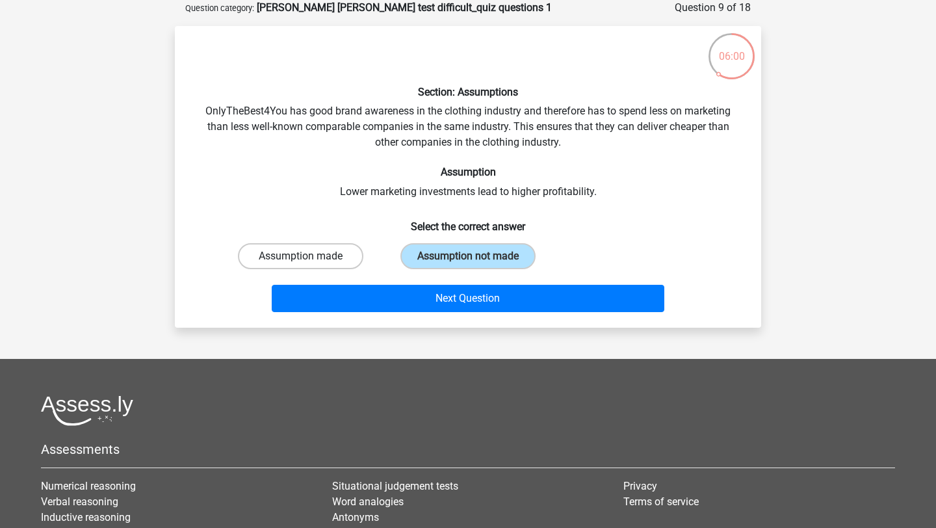
click at [347, 265] on label "Assumption made" at bounding box center [300, 256] width 125 height 26
click at [309, 265] on input "Assumption made" at bounding box center [305, 260] width 8 height 8
radio input "true"
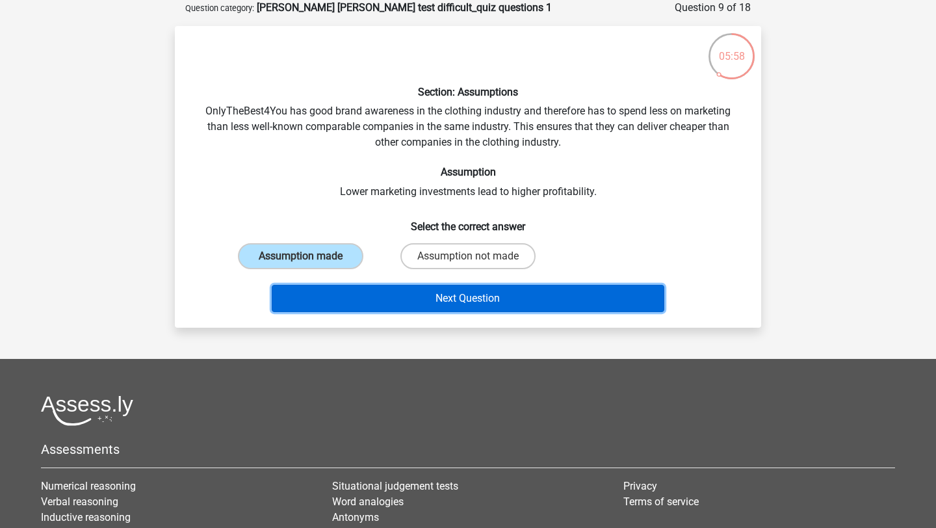
click at [383, 295] on button "Next Question" at bounding box center [468, 298] width 393 height 27
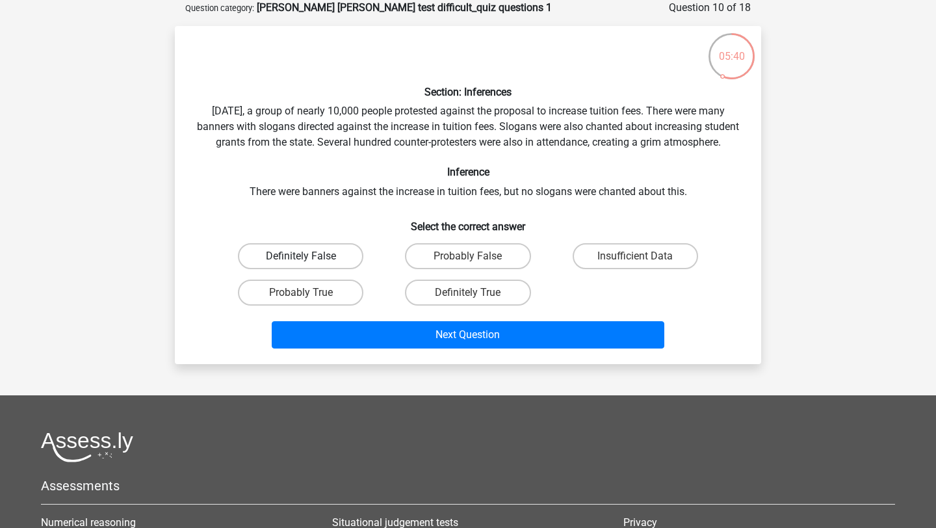
click at [339, 269] on label "Definitely False" at bounding box center [300, 256] width 125 height 26
click at [309, 265] on input "Definitely False" at bounding box center [305, 260] width 8 height 8
radio input "true"
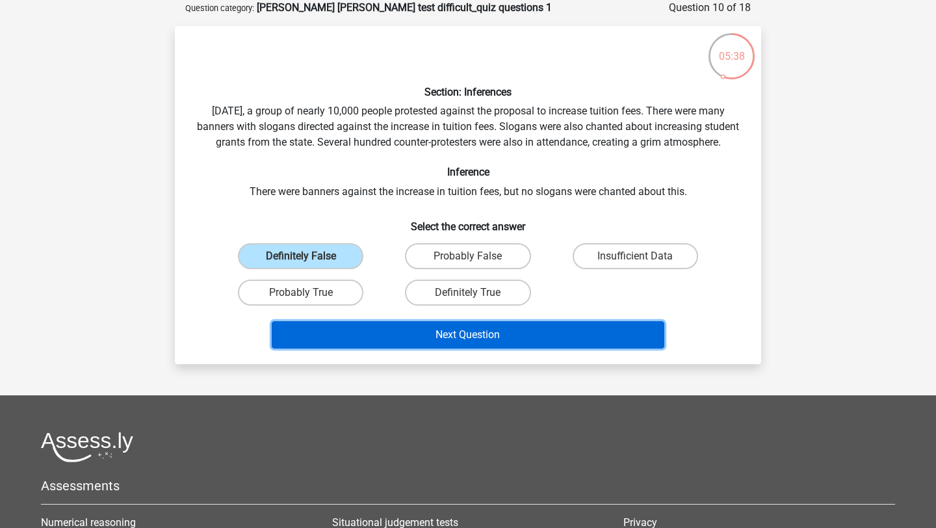
click at [551, 348] on button "Next Question" at bounding box center [468, 334] width 393 height 27
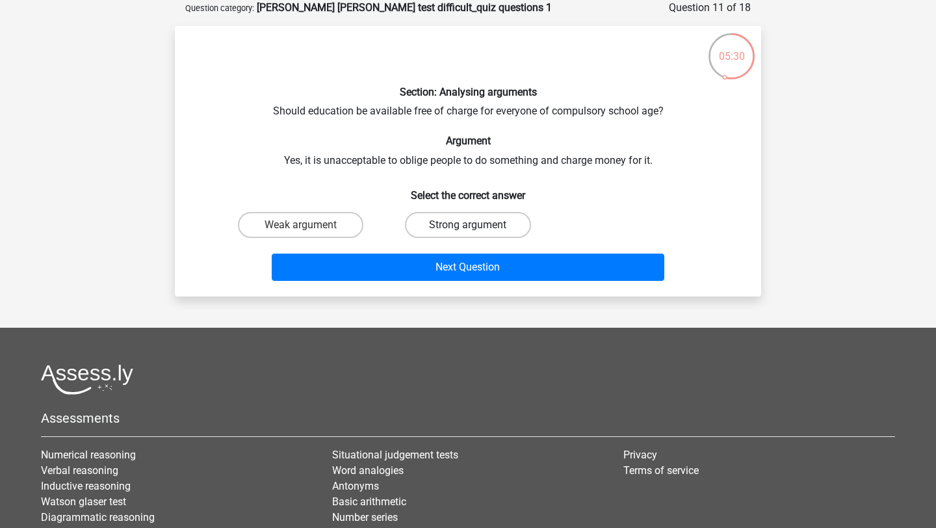
click at [436, 220] on label "Strong argument" at bounding box center [467, 225] width 125 height 26
click at [468, 225] on input "Strong argument" at bounding box center [472, 229] width 8 height 8
radio input "true"
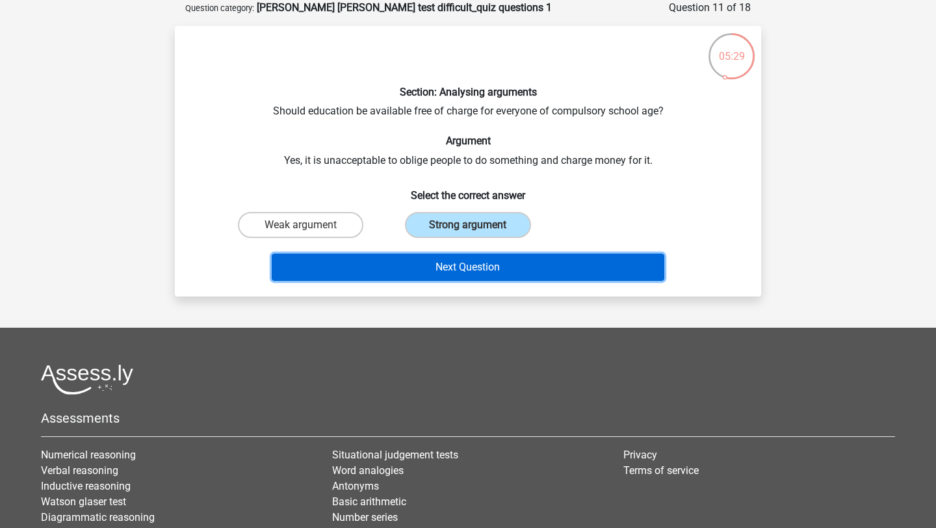
click at [447, 259] on button "Next Question" at bounding box center [468, 267] width 393 height 27
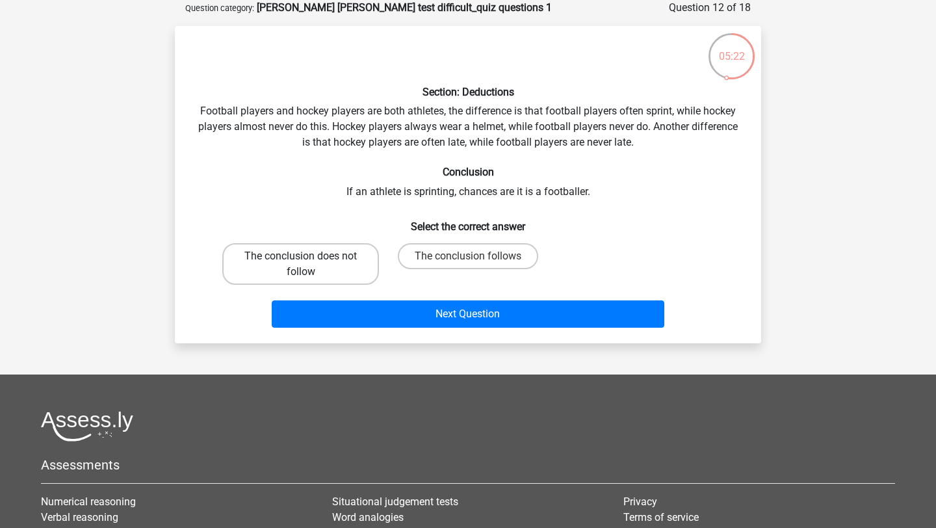
click at [356, 257] on label "The conclusion does not follow" at bounding box center [300, 264] width 157 height 42
click at [309, 257] on input "The conclusion does not follow" at bounding box center [305, 260] width 8 height 8
radio input "true"
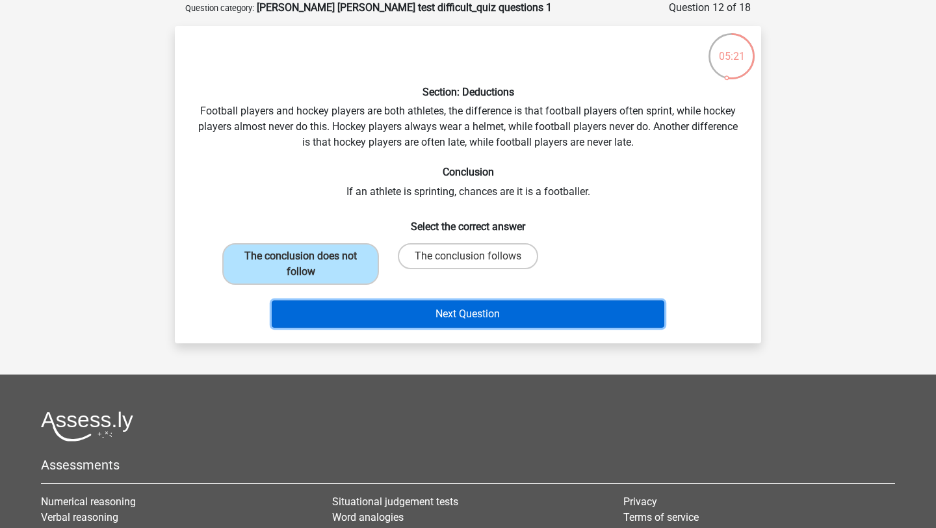
click at [411, 306] on button "Next Question" at bounding box center [468, 313] width 393 height 27
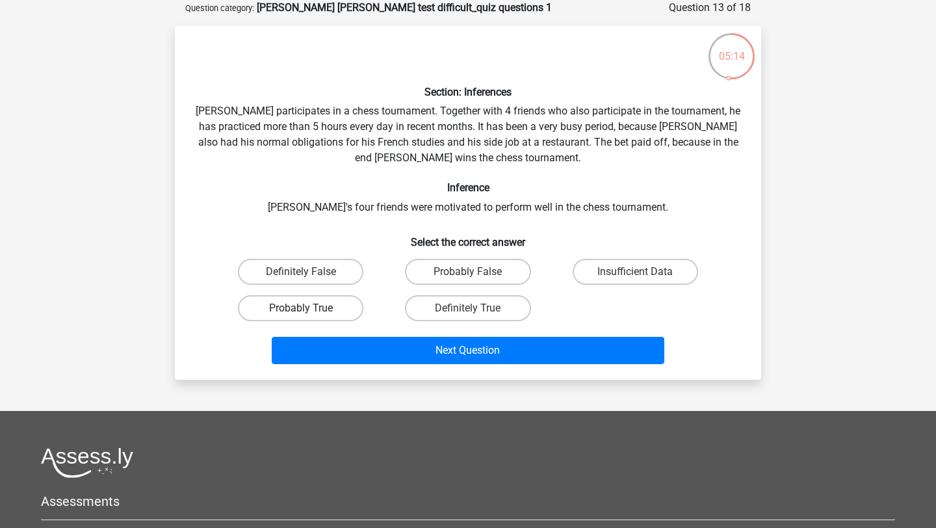
click at [352, 311] on label "Probably True" at bounding box center [300, 308] width 125 height 26
click at [309, 311] on input "Probably True" at bounding box center [305, 312] width 8 height 8
radio input "true"
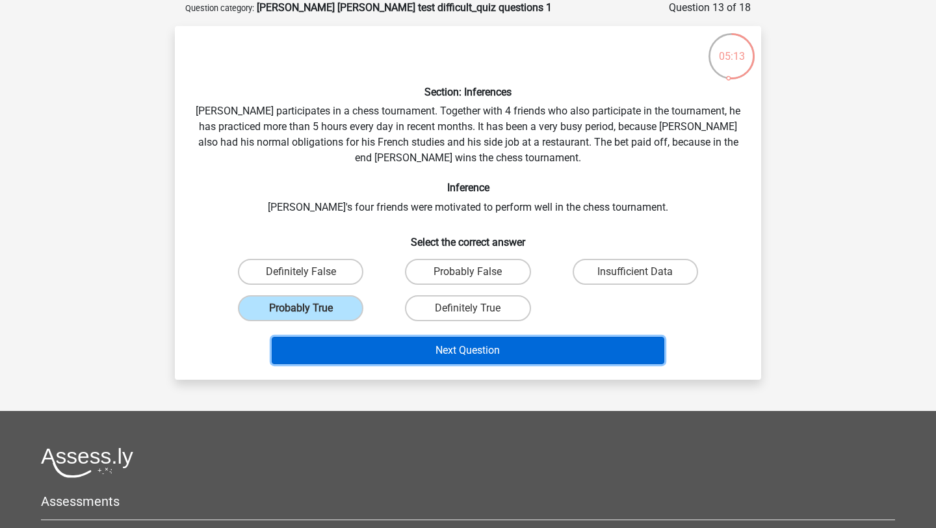
click at [433, 361] on button "Next Question" at bounding box center [468, 350] width 393 height 27
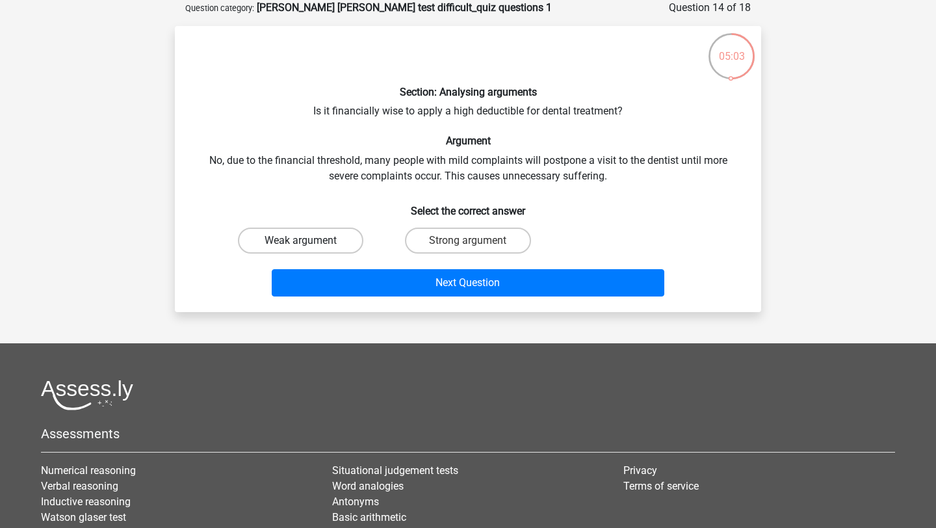
click at [313, 246] on label "Weak argument" at bounding box center [300, 241] width 125 height 26
click at [309, 246] on input "Weak argument" at bounding box center [305, 245] width 8 height 8
radio input "true"
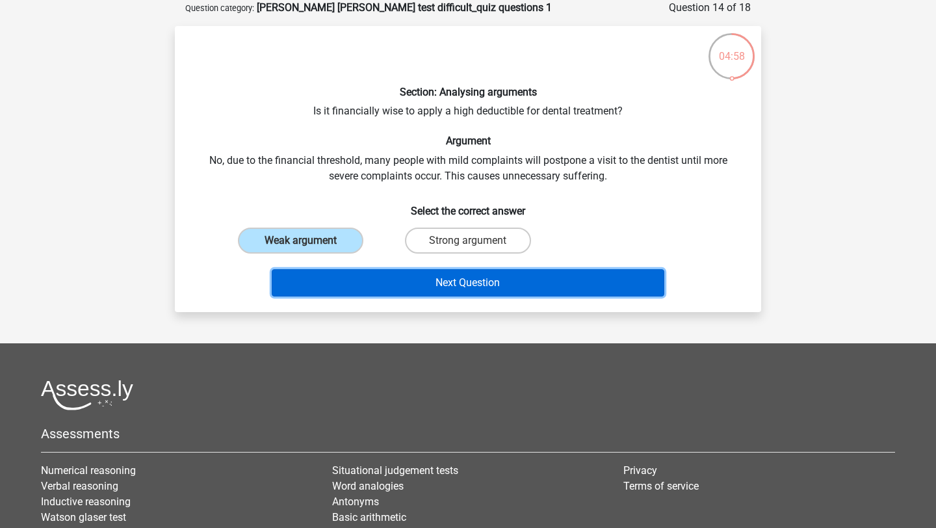
click at [400, 284] on button "Next Question" at bounding box center [468, 282] width 393 height 27
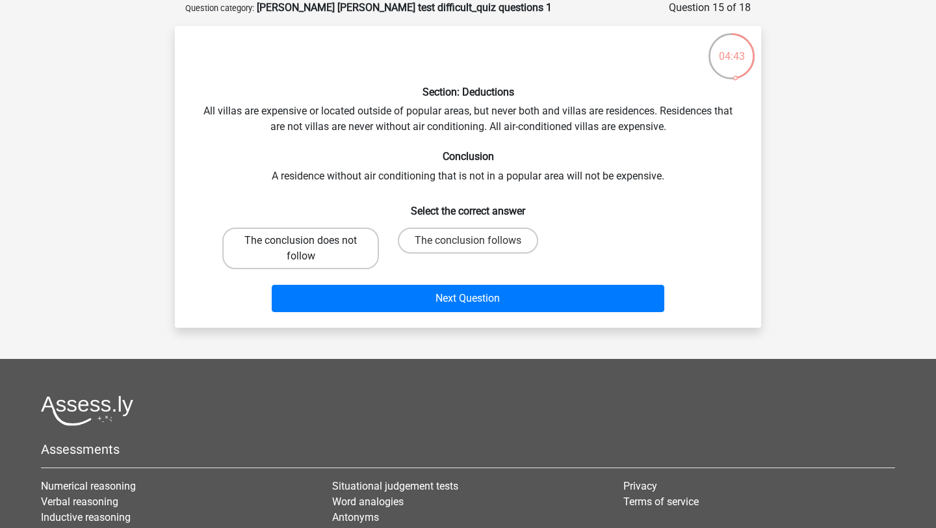
click at [310, 238] on label "The conclusion does not follow" at bounding box center [300, 249] width 157 height 42
click at [309, 241] on input "The conclusion does not follow" at bounding box center [305, 245] width 8 height 8
radio input "true"
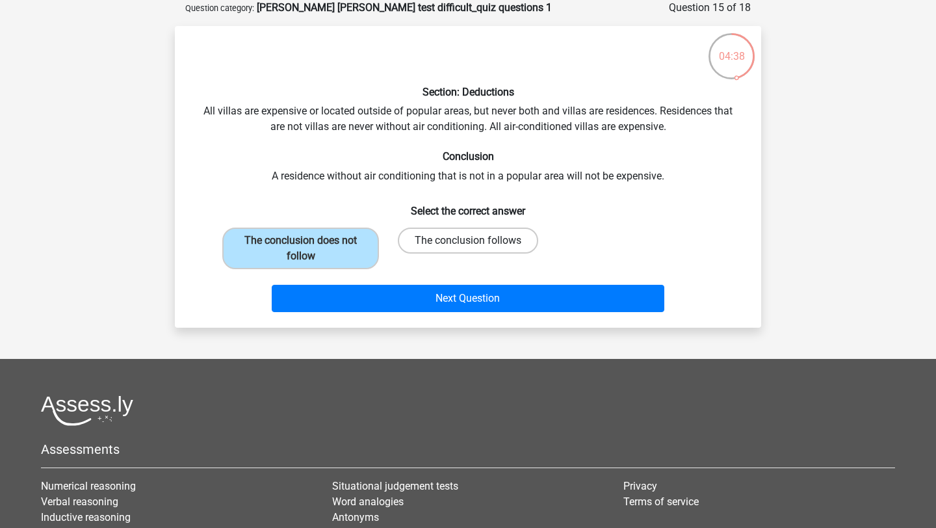
click at [502, 238] on label "The conclusion follows" at bounding box center [468, 241] width 140 height 26
click at [476, 241] on input "The conclusion follows" at bounding box center [472, 245] width 8 height 8
radio input "true"
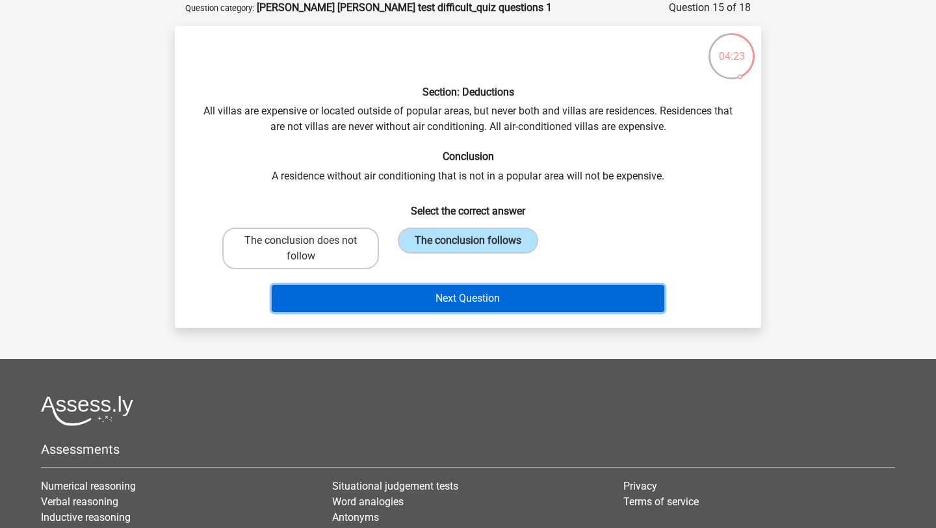
click at [597, 298] on button "Next Question" at bounding box center [468, 298] width 393 height 27
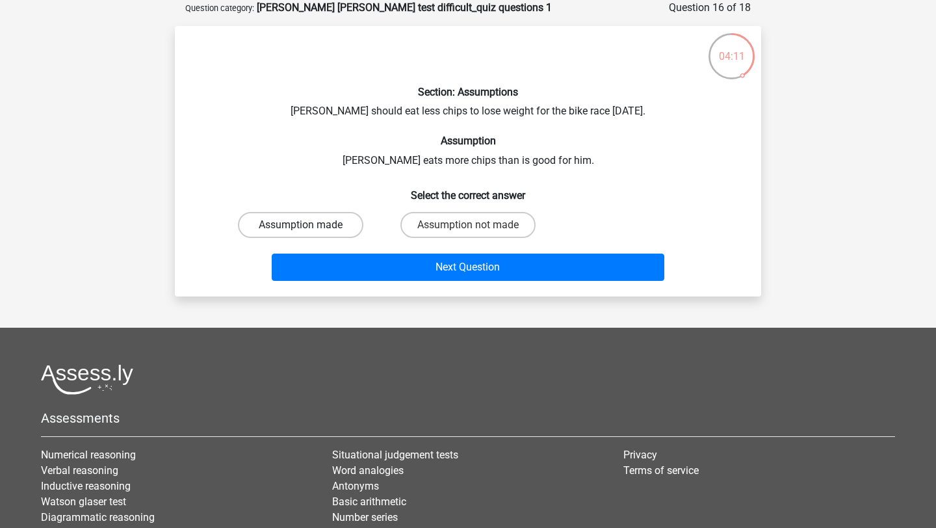
click at [345, 222] on label "Assumption made" at bounding box center [300, 225] width 125 height 26
click at [309, 225] on input "Assumption made" at bounding box center [305, 229] width 8 height 8
radio input "true"
click at [433, 218] on label "Assumption not made" at bounding box center [467, 225] width 135 height 26
click at [468, 225] on input "Assumption not made" at bounding box center [472, 229] width 8 height 8
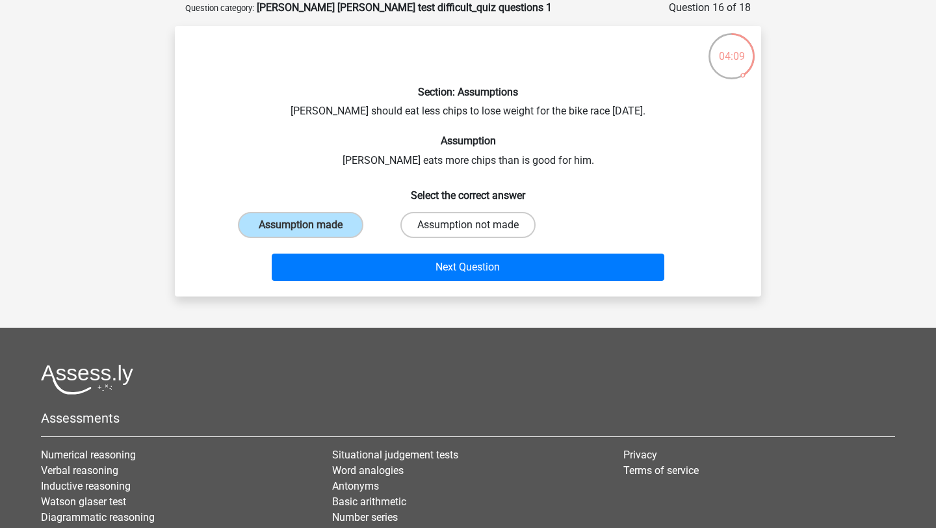
radio input "true"
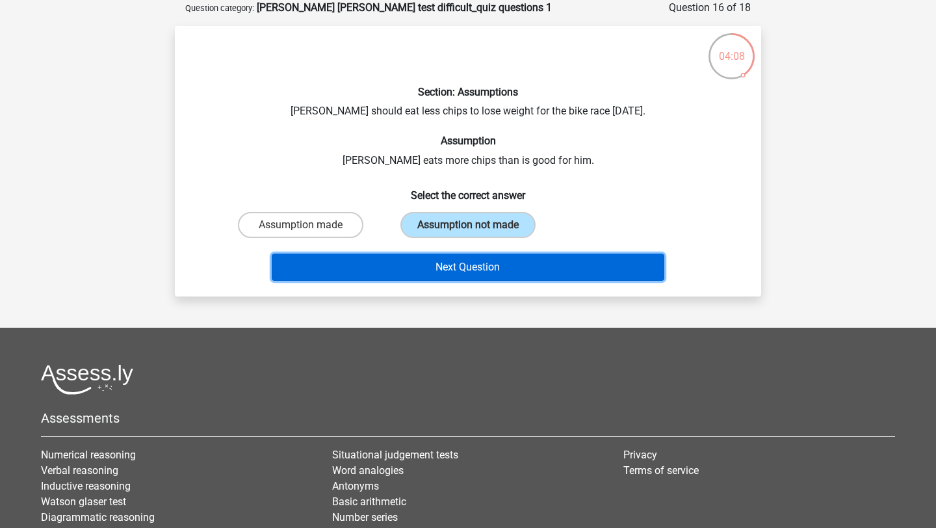
click at [517, 263] on button "Next Question" at bounding box center [468, 267] width 393 height 27
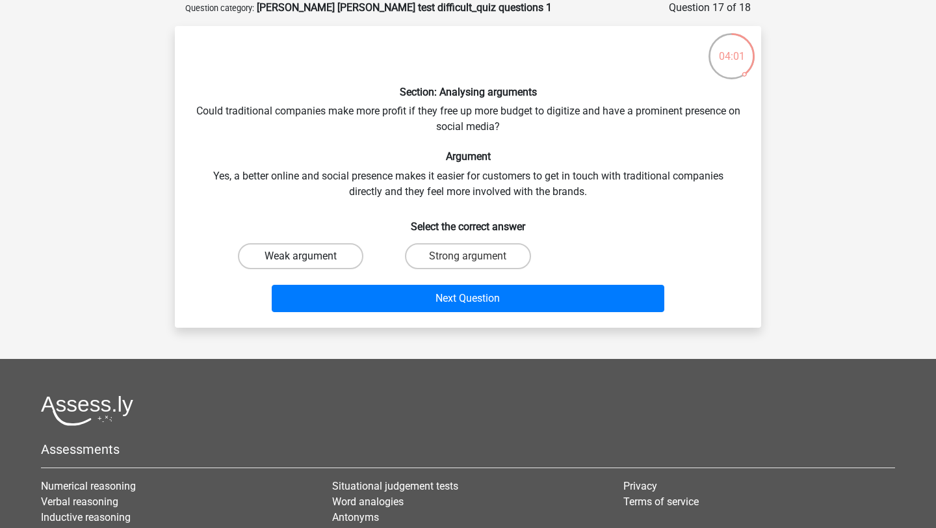
click at [348, 258] on label "Weak argument" at bounding box center [300, 256] width 125 height 26
click at [309, 258] on input "Weak argument" at bounding box center [305, 260] width 8 height 8
radio input "true"
click at [395, 283] on div "Next Question" at bounding box center [468, 295] width 545 height 43
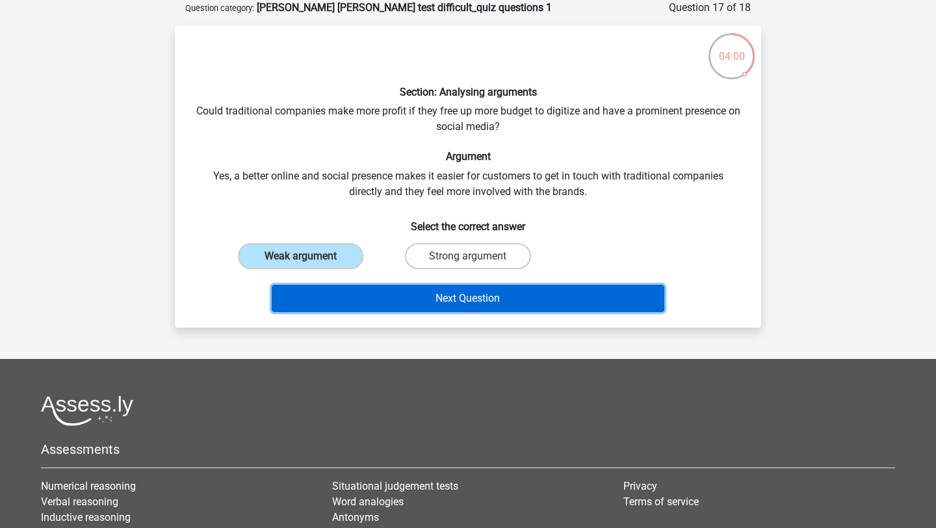
click at [395, 295] on button "Next Question" at bounding box center [468, 298] width 393 height 27
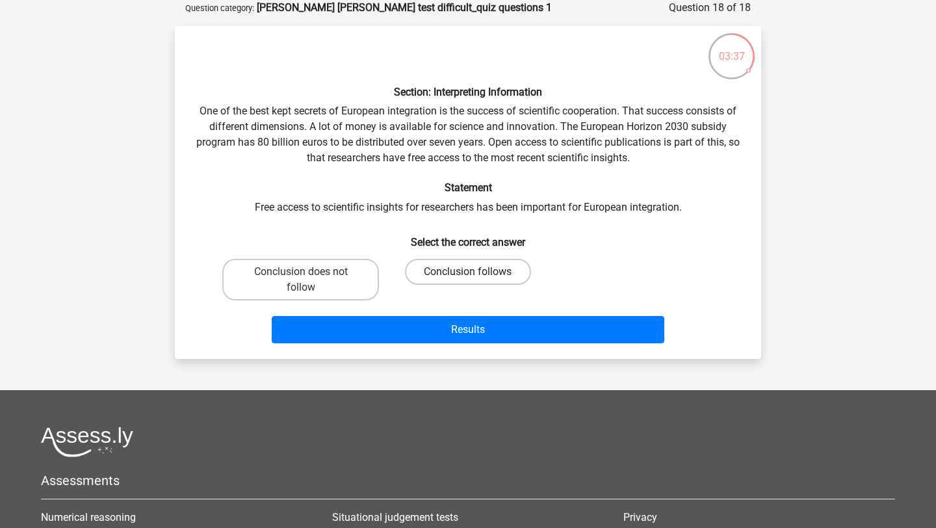
click at [450, 277] on label "Conclusion follows" at bounding box center [467, 272] width 125 height 26
click at [468, 277] on input "Conclusion follows" at bounding box center [472, 276] width 8 height 8
radio input "true"
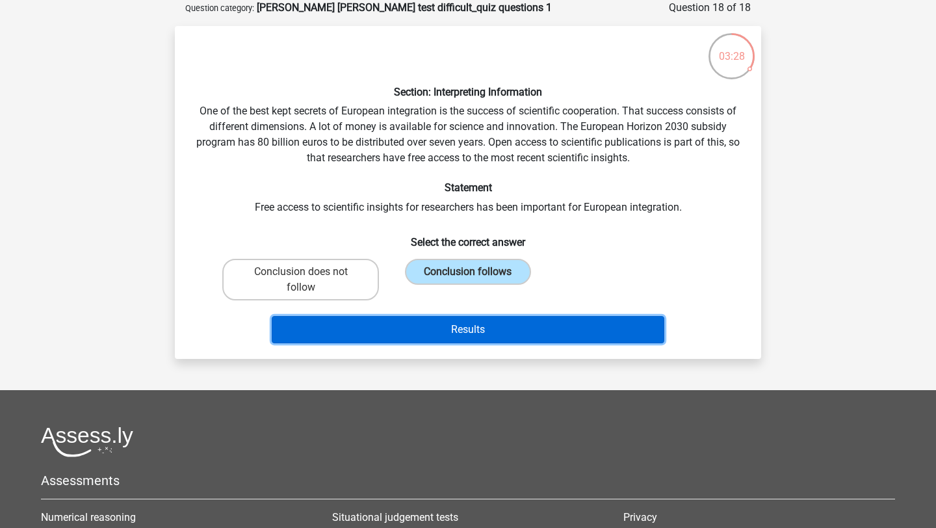
click at [514, 324] on button "Results" at bounding box center [468, 329] width 393 height 27
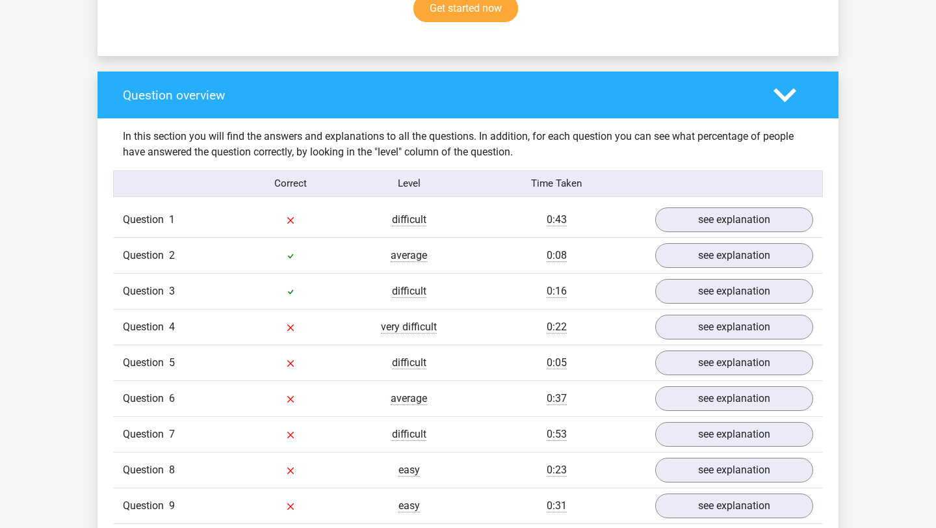
scroll to position [935, 0]
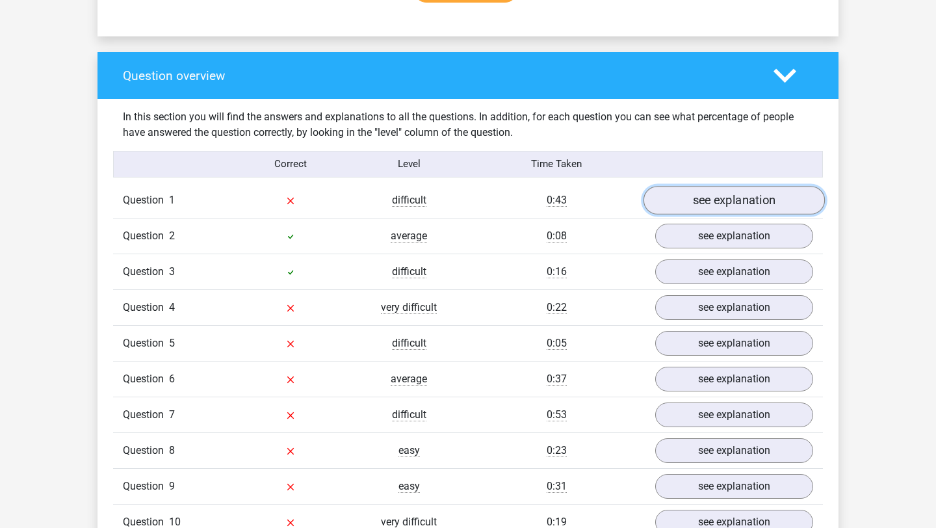
click at [682, 186] on link "see explanation" at bounding box center [734, 200] width 181 height 29
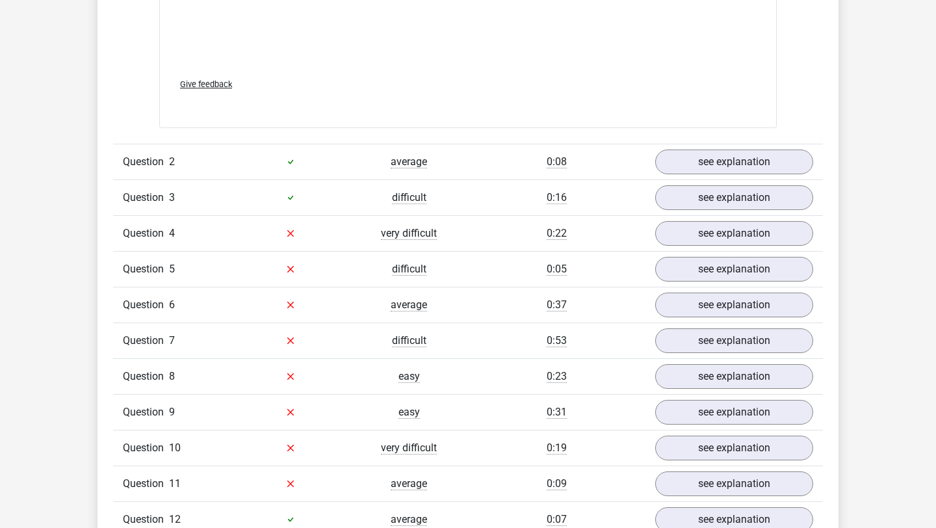
scroll to position [1750, 0]
click at [681, 218] on link "see explanation" at bounding box center [734, 232] width 181 height 29
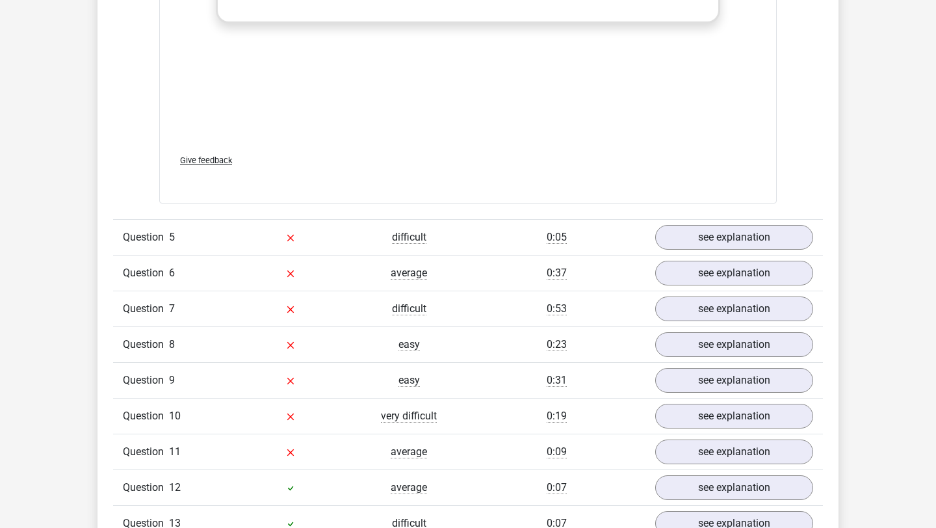
scroll to position [2534, 0]
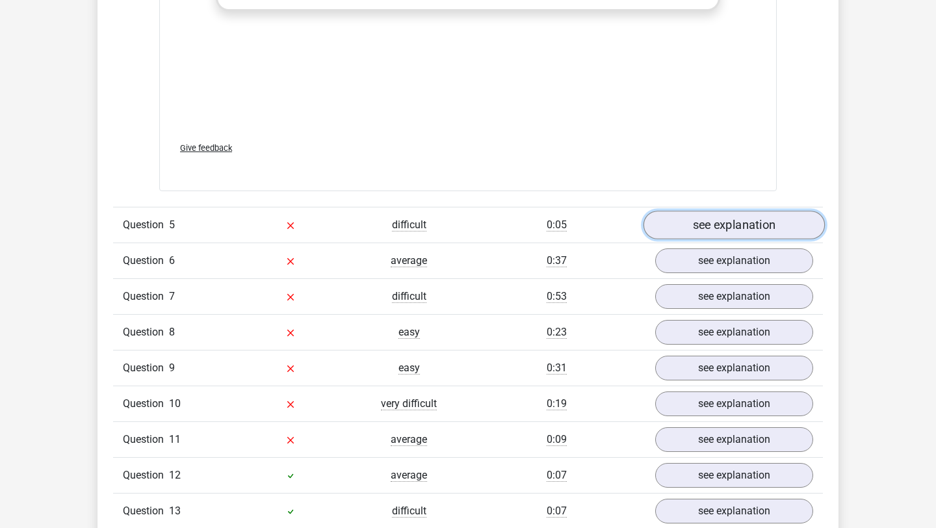
click at [695, 211] on link "see explanation" at bounding box center [734, 225] width 181 height 29
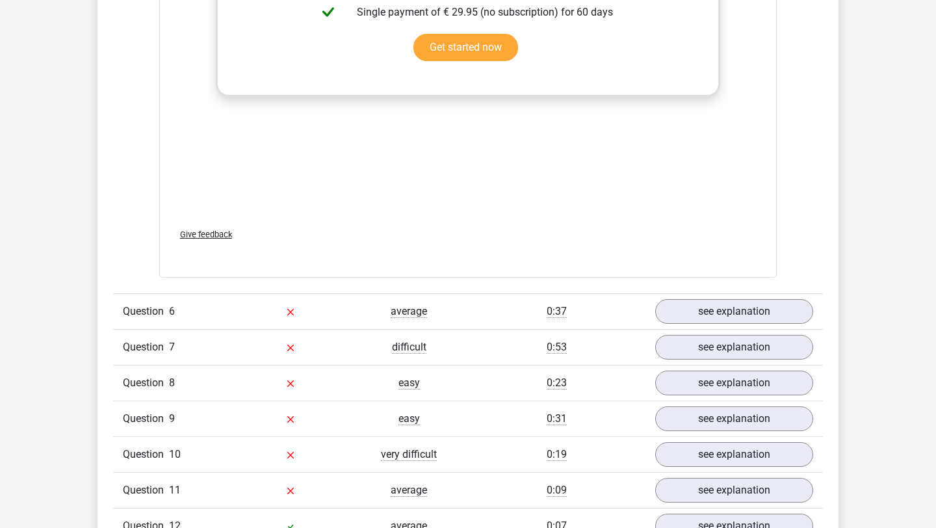
scroll to position [3242, 0]
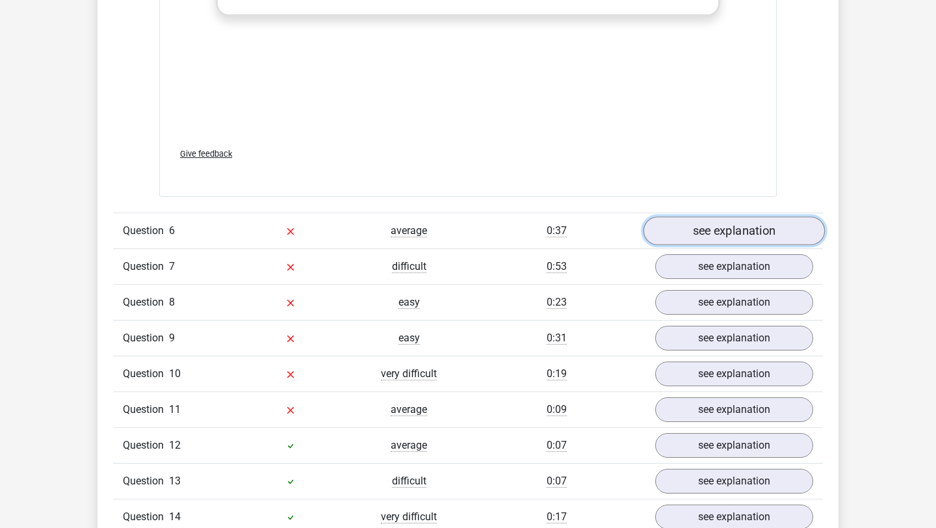
click at [698, 216] on link "see explanation" at bounding box center [734, 230] width 181 height 29
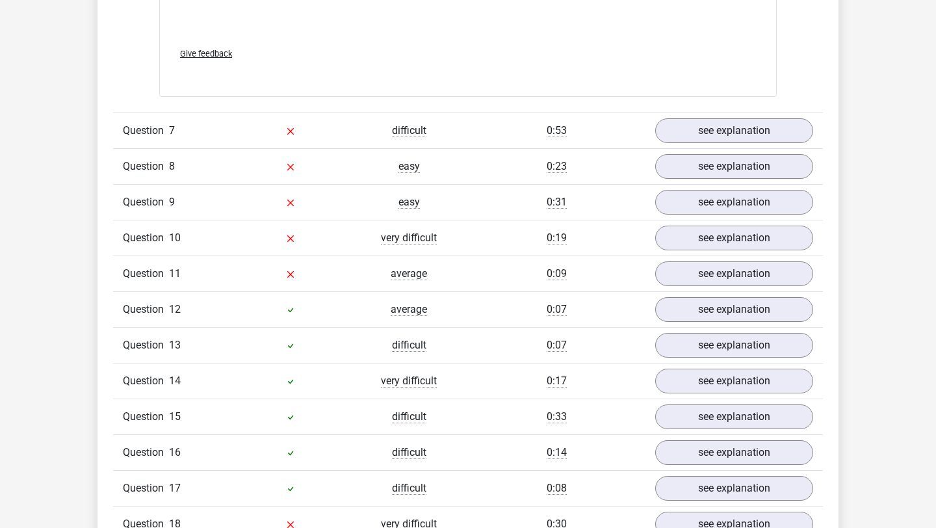
scroll to position [4058, 0]
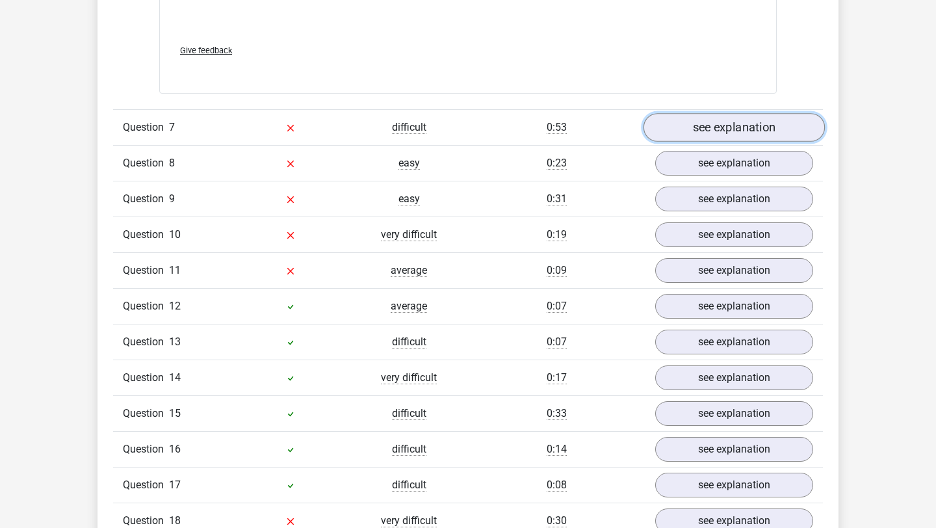
click at [708, 113] on link "see explanation" at bounding box center [734, 127] width 181 height 29
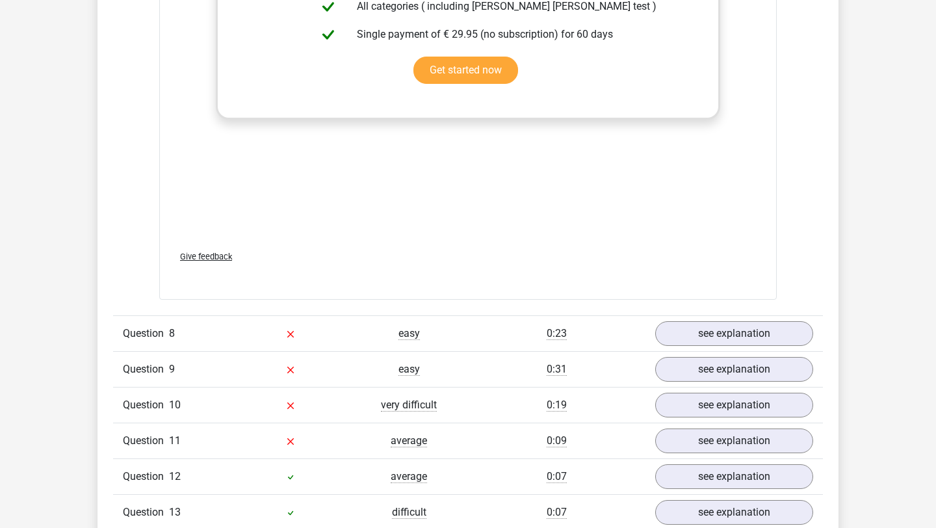
scroll to position [4670, 0]
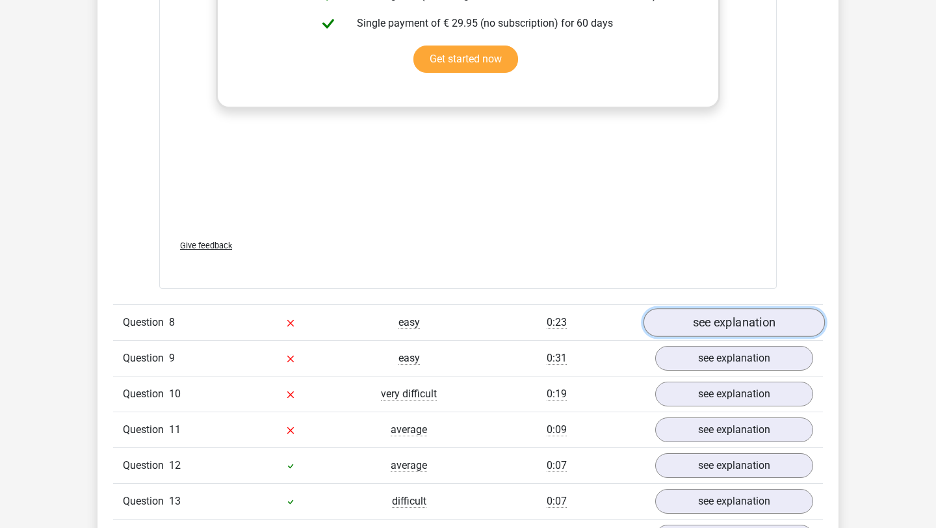
click at [697, 308] on link "see explanation" at bounding box center [734, 322] width 181 height 29
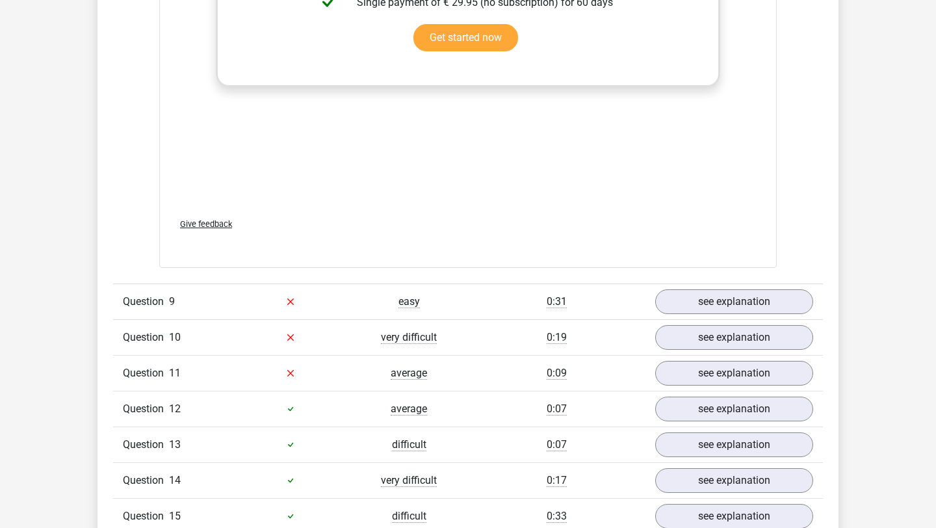
scroll to position [5412, 0]
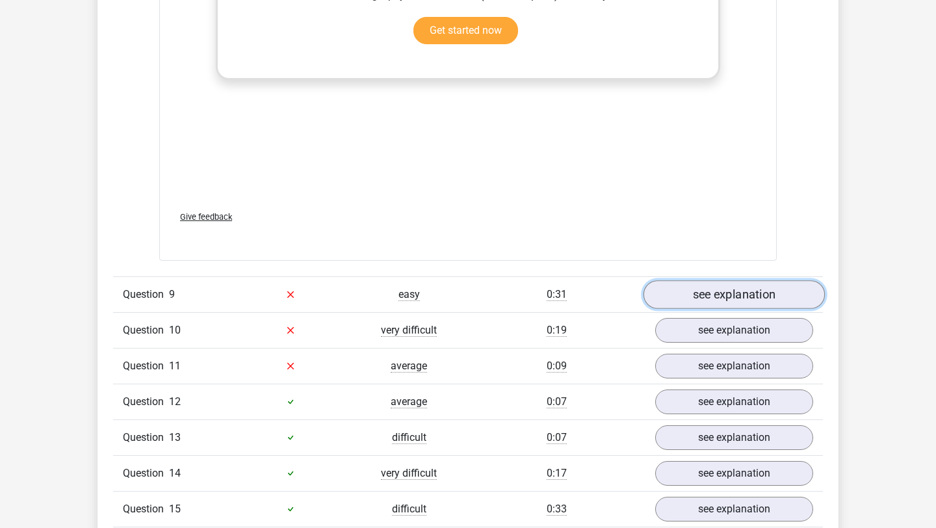
click at [718, 280] on link "see explanation" at bounding box center [734, 294] width 181 height 29
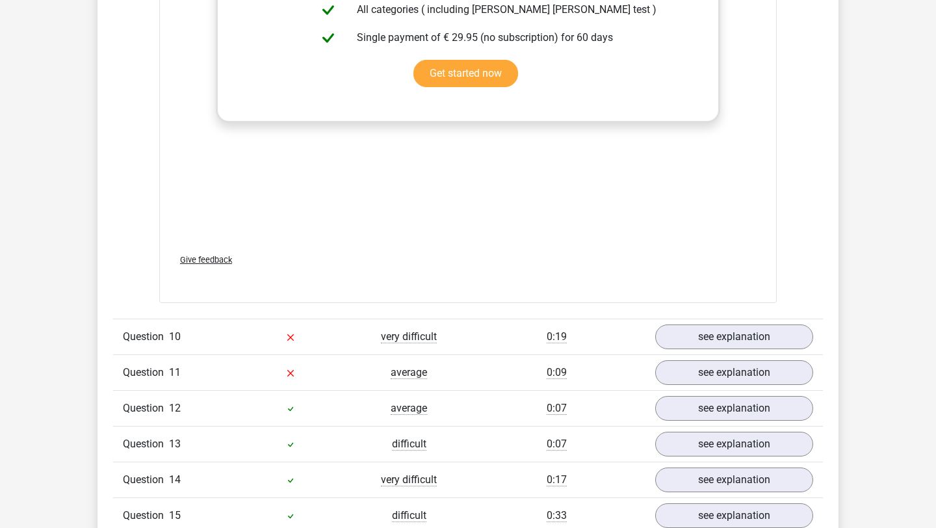
scroll to position [6102, 0]
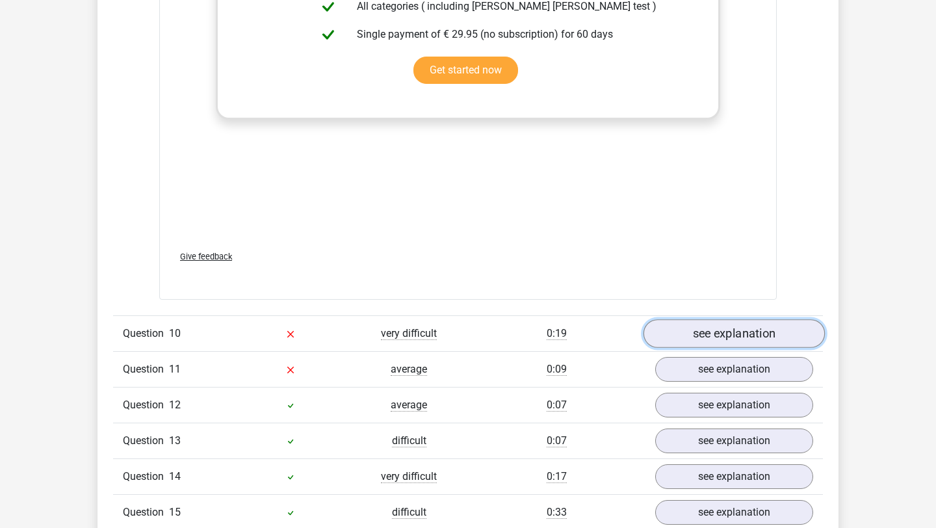
click at [722, 320] on link "see explanation" at bounding box center [734, 333] width 181 height 29
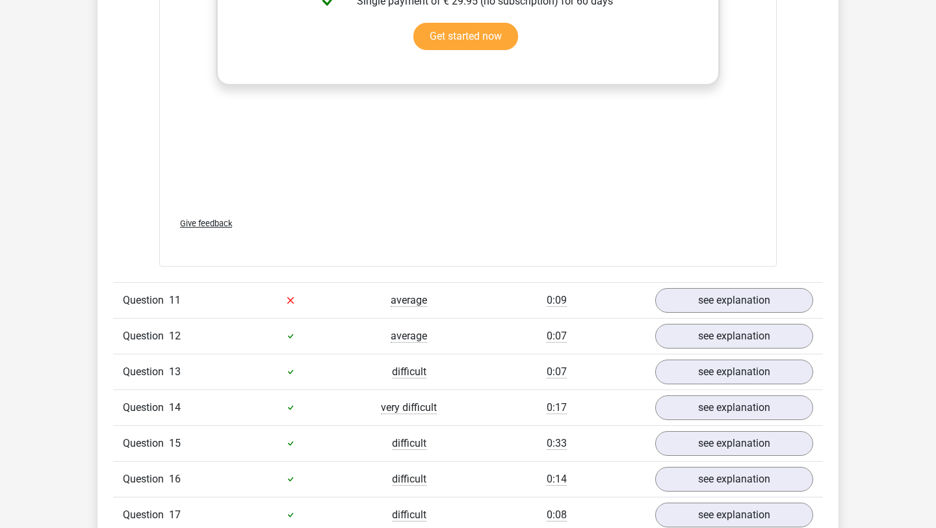
scroll to position [6920, 0]
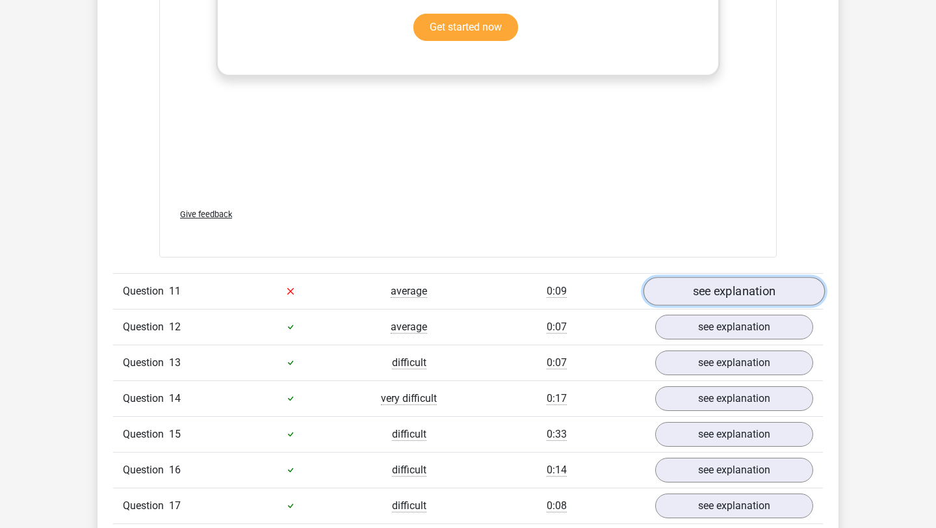
click at [729, 277] on link "see explanation" at bounding box center [734, 291] width 181 height 29
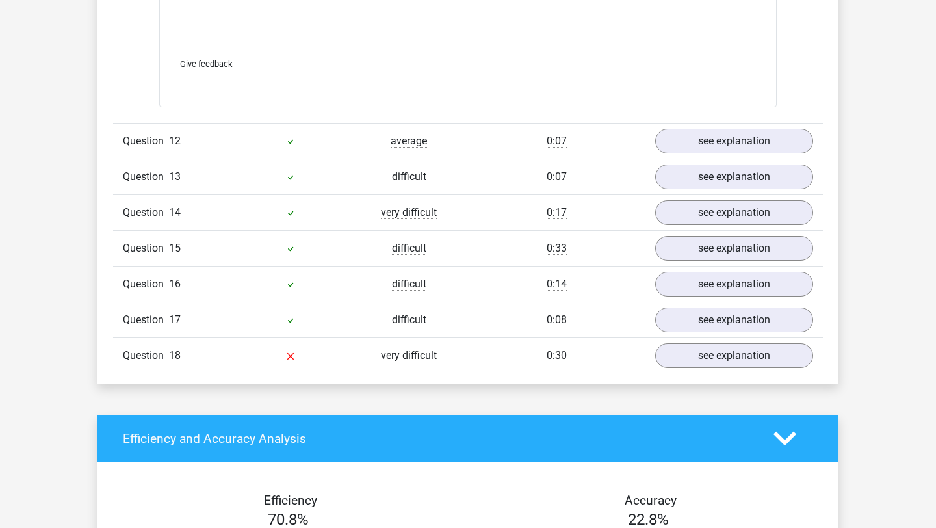
scroll to position [7769, 0]
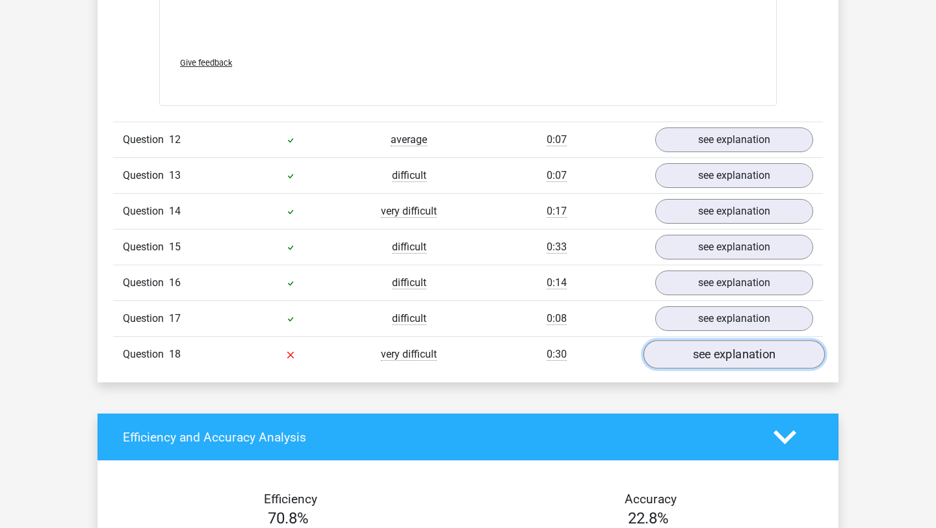
click at [716, 340] on link "see explanation" at bounding box center [734, 354] width 181 height 29
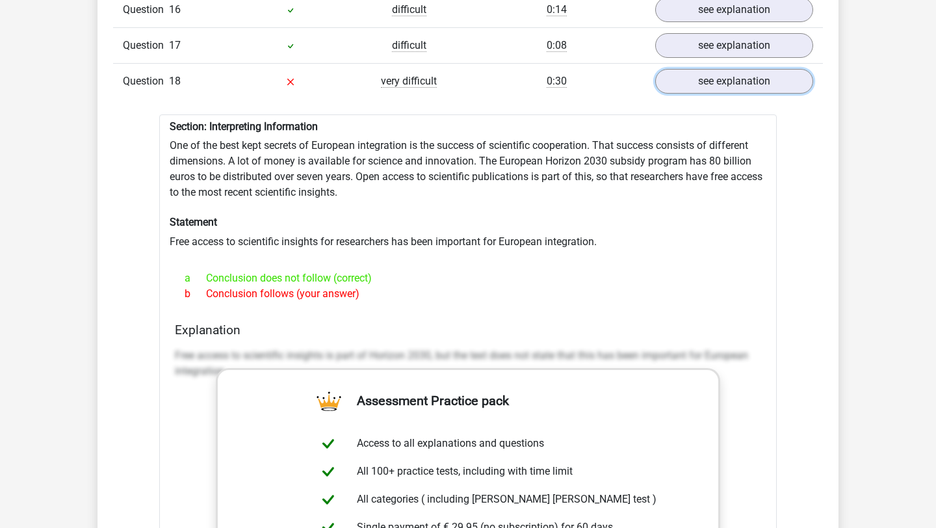
scroll to position [8065, 0]
